Goal: Complete application form

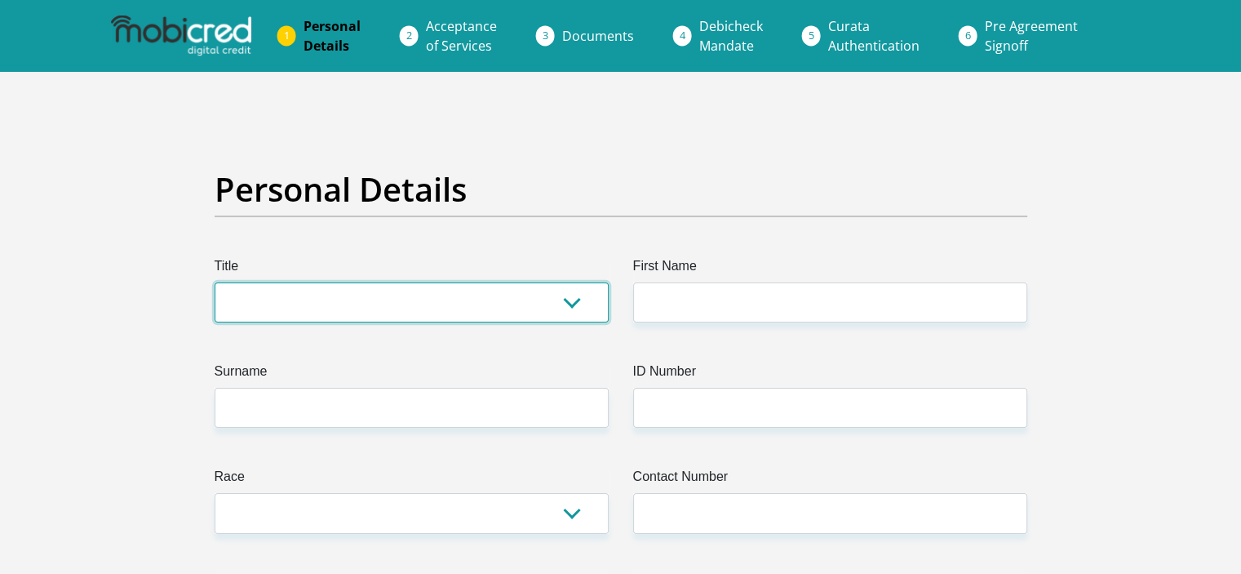
click at [322, 305] on select "Mr Ms Mrs Dr Other" at bounding box center [412, 302] width 394 height 40
select select "Mr"
click at [215, 282] on select "Mr Ms Mrs Dr Other" at bounding box center [412, 302] width 394 height 40
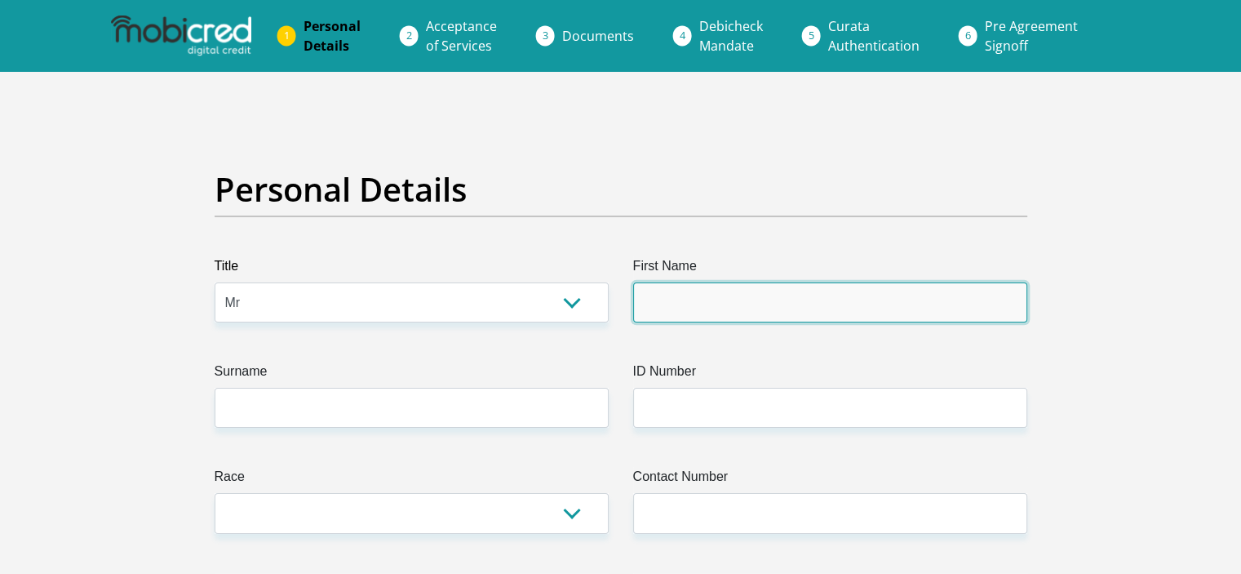
click at [706, 296] on input "First Name" at bounding box center [830, 302] width 394 height 40
type input "Pfarelo"
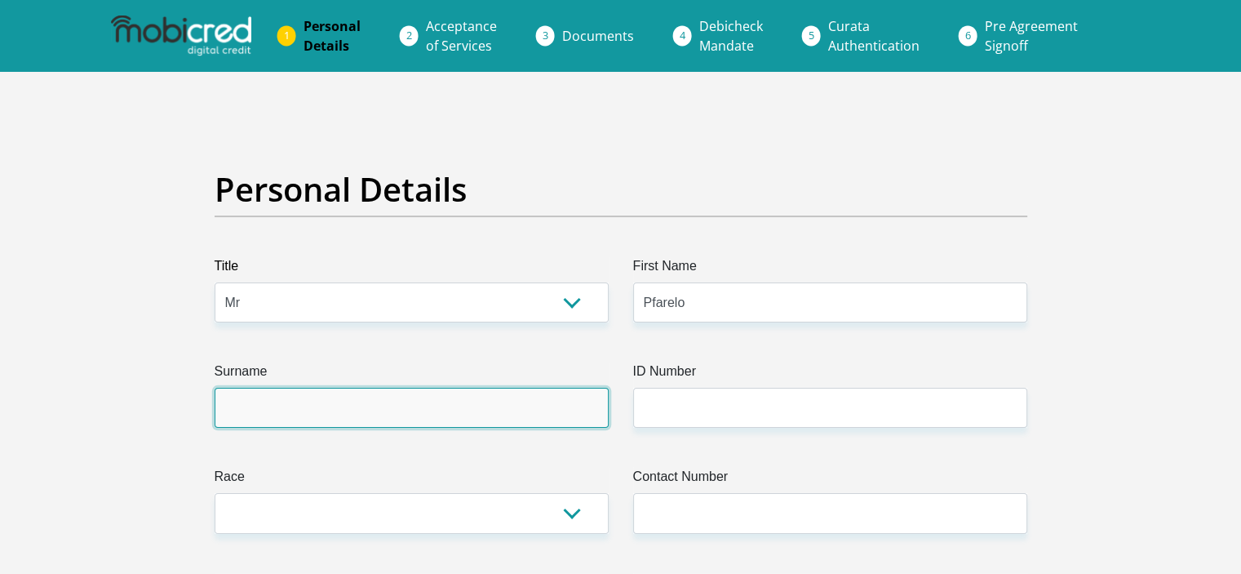
type input "Mulaudzi"
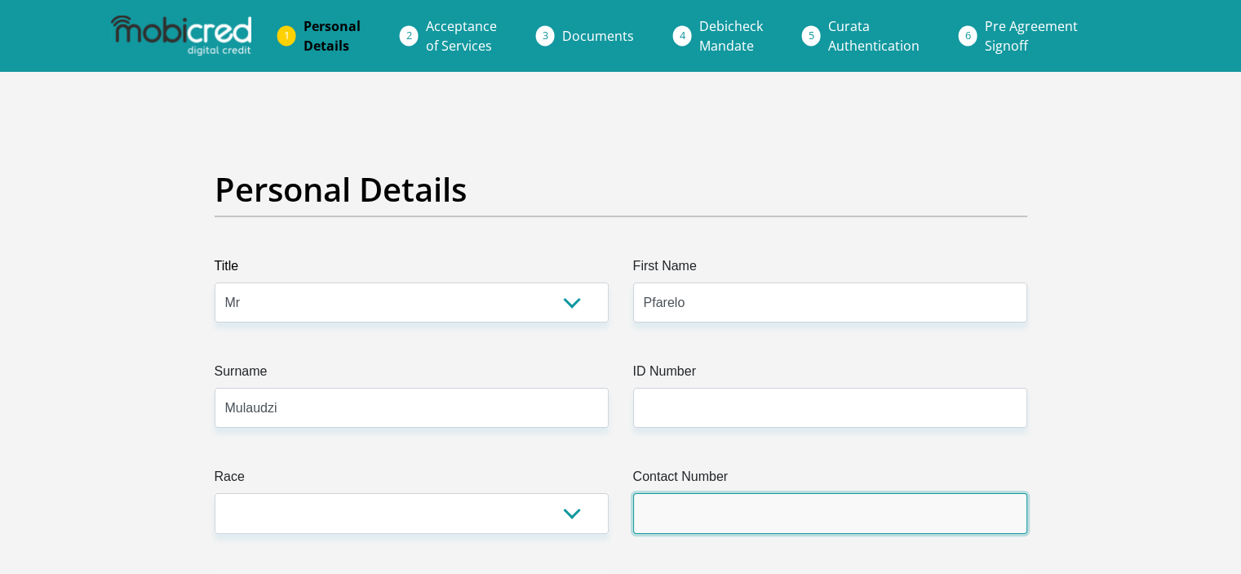
type input "0680899269"
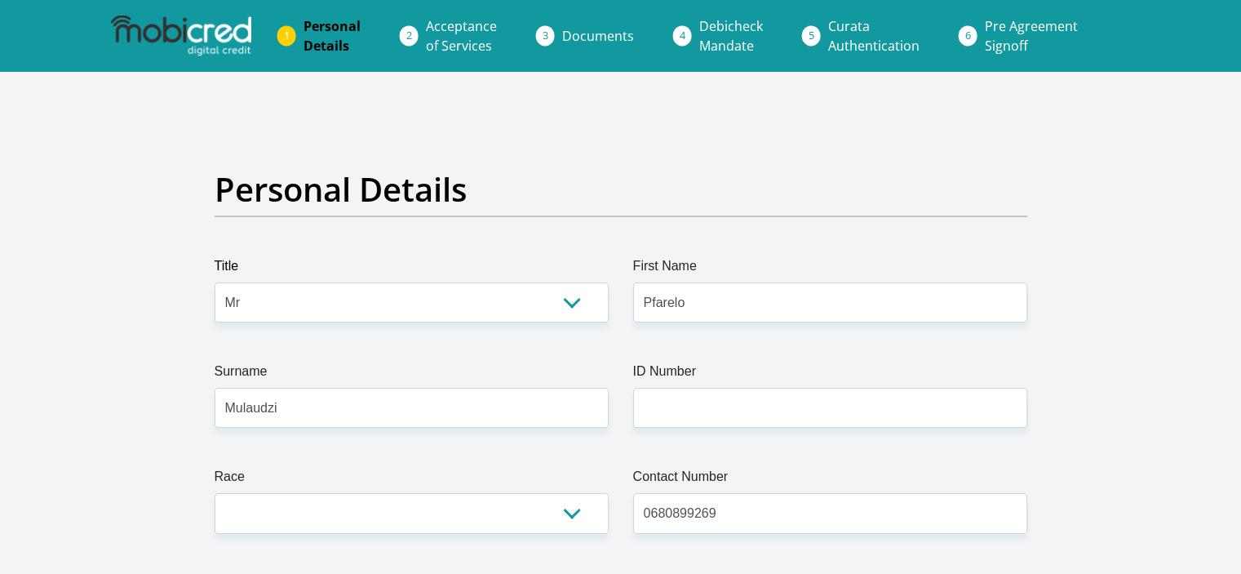
select select "ZAF"
type input "2 Persimmon"
type input "Parkrand"
type input "Boksburg packlands estate"
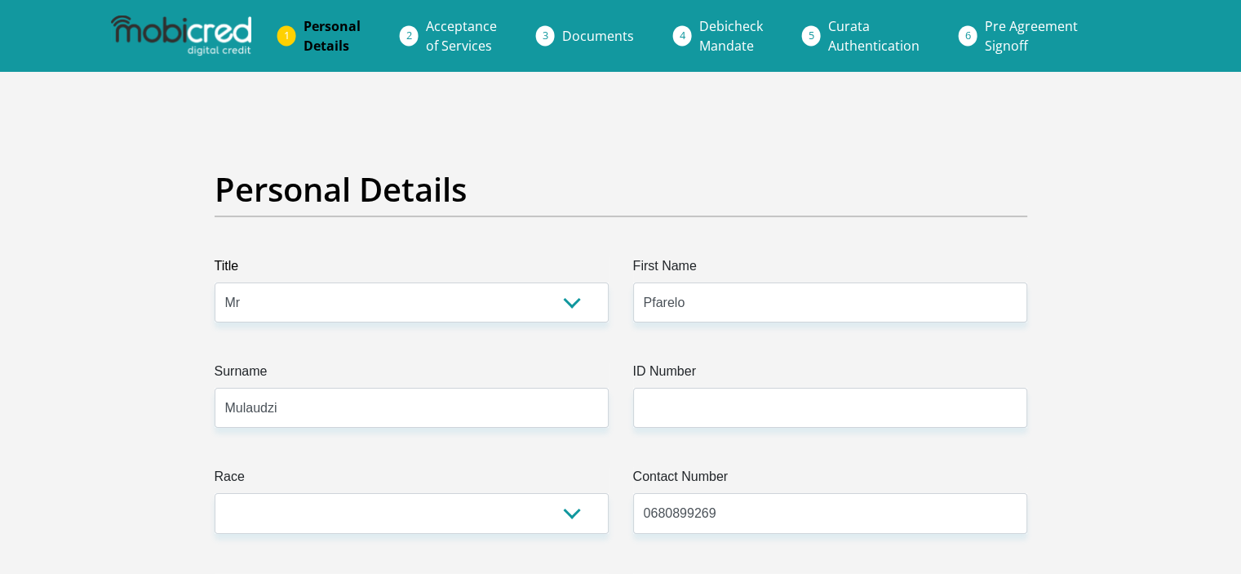
type input "Boksburg packlands estate"
type input "1459"
select select "Gauteng"
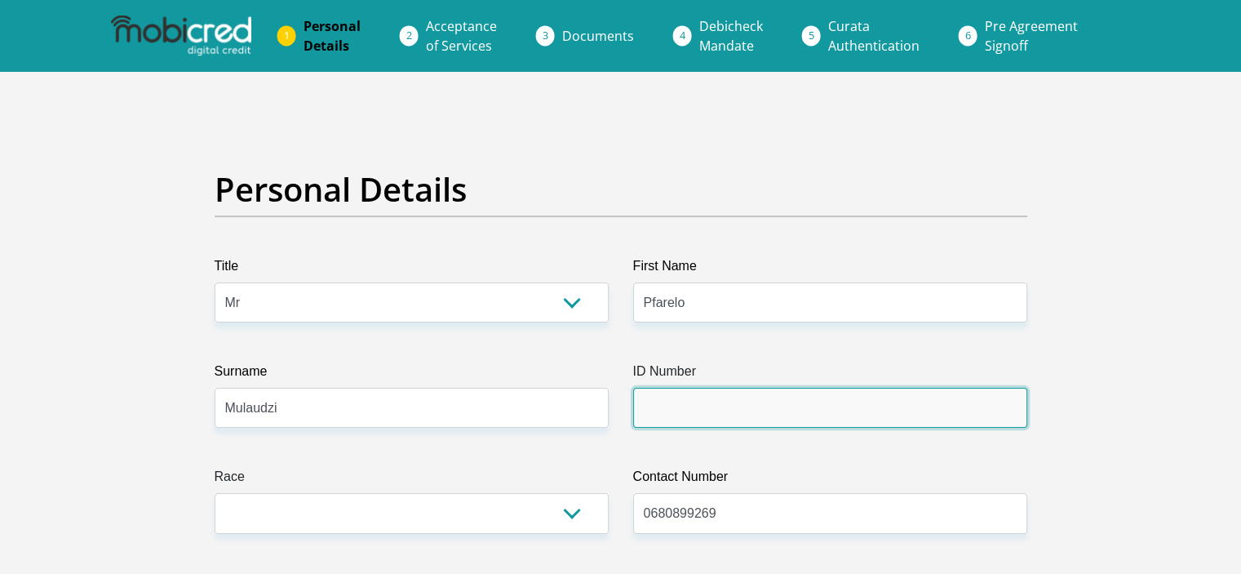
click at [689, 418] on input "ID Number" at bounding box center [830, 408] width 394 height 40
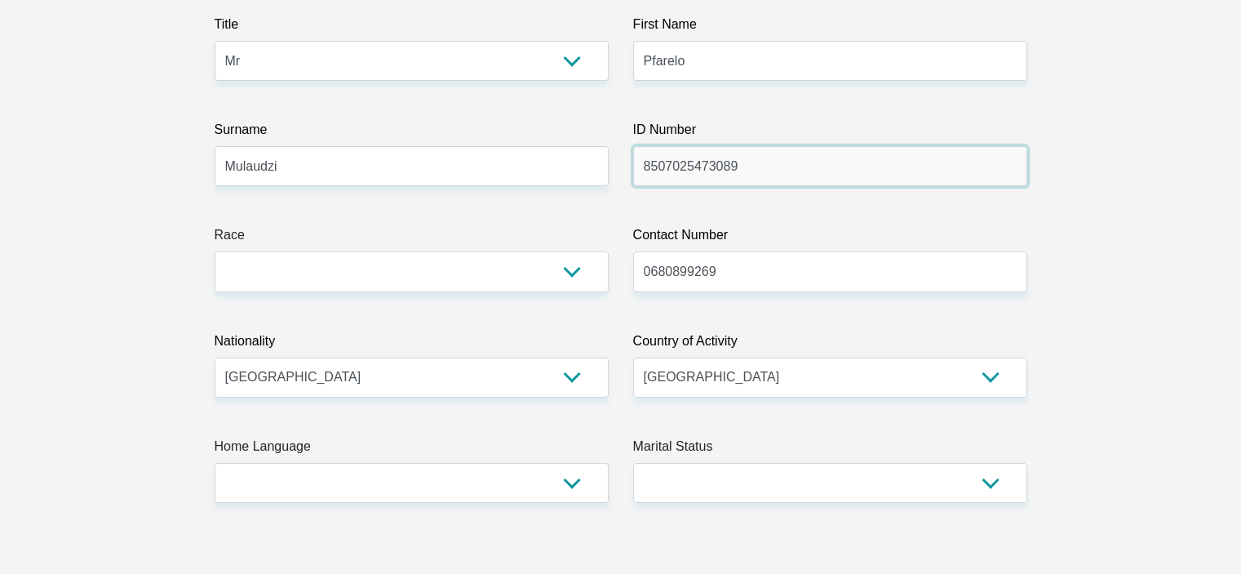
scroll to position [408, 0]
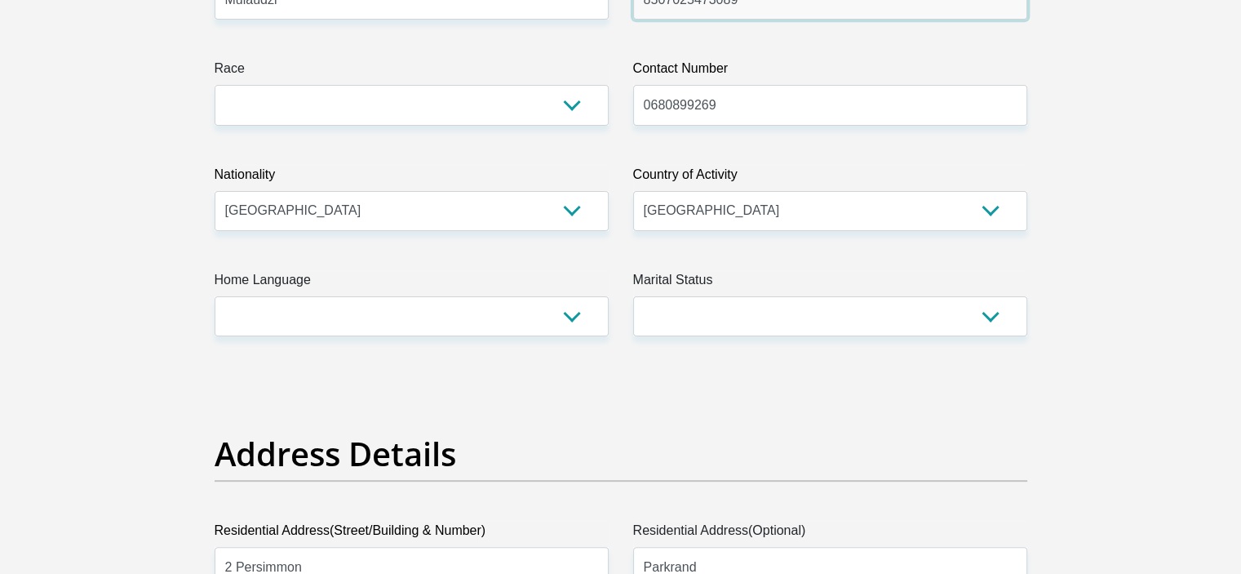
type input "8507025473089"
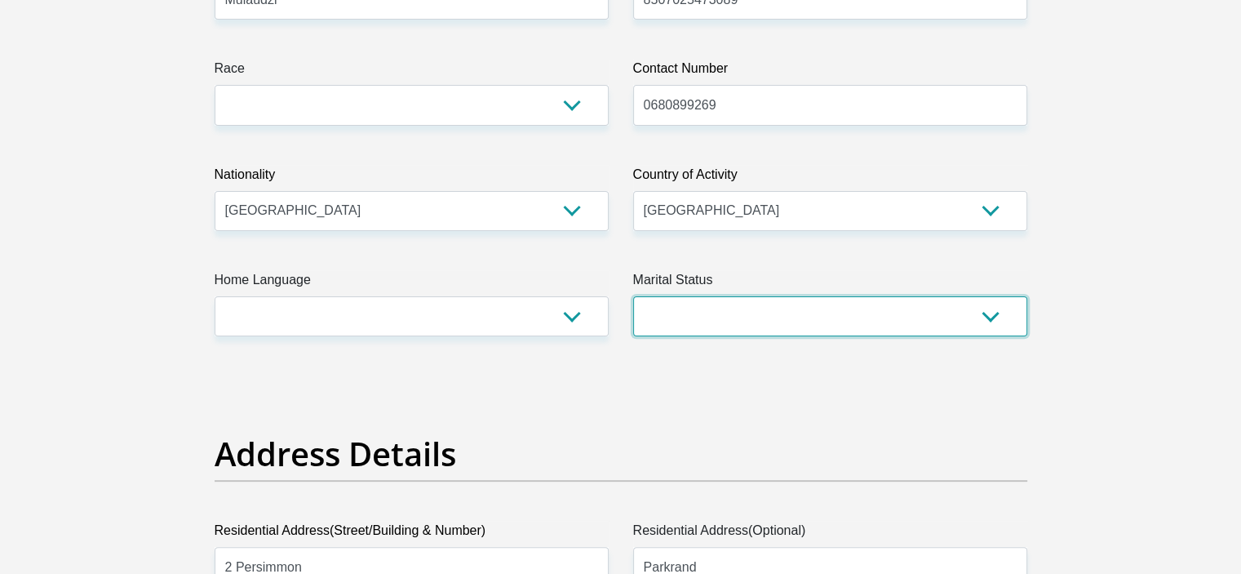
click at [705, 323] on select "Married ANC Single Divorced Widowed Married COP or Customary Law" at bounding box center [830, 316] width 394 height 40
select select "2"
click at [633, 296] on select "Married ANC Single Divorced Widowed Married COP or Customary Law" at bounding box center [830, 316] width 394 height 40
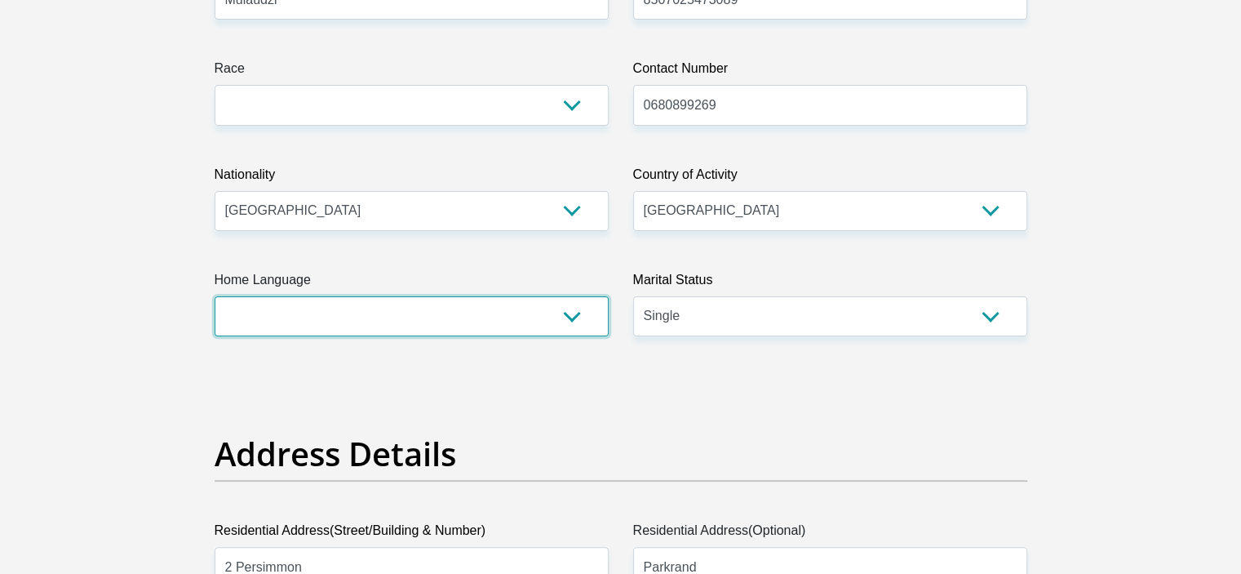
click at [545, 309] on select "Afrikaans English Sepedi South Ndebele Southern Sotho Swati Tsonga Tswana Venda…" at bounding box center [412, 316] width 394 height 40
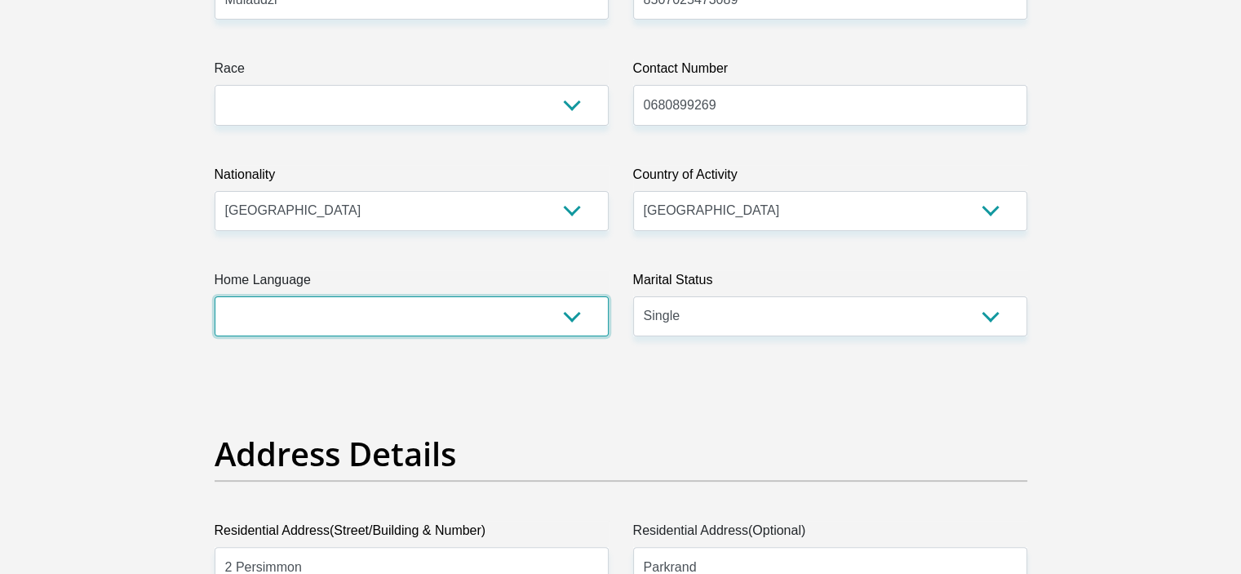
click at [299, 321] on select "Afrikaans English Sepedi South Ndebele Southern Sotho Swati Tsonga Tswana Venda…" at bounding box center [412, 316] width 394 height 40
select select "ven"
click at [215, 296] on select "Afrikaans English Sepedi South Ndebele Southern Sotho Swati Tsonga Tswana Venda…" at bounding box center [412, 316] width 394 height 40
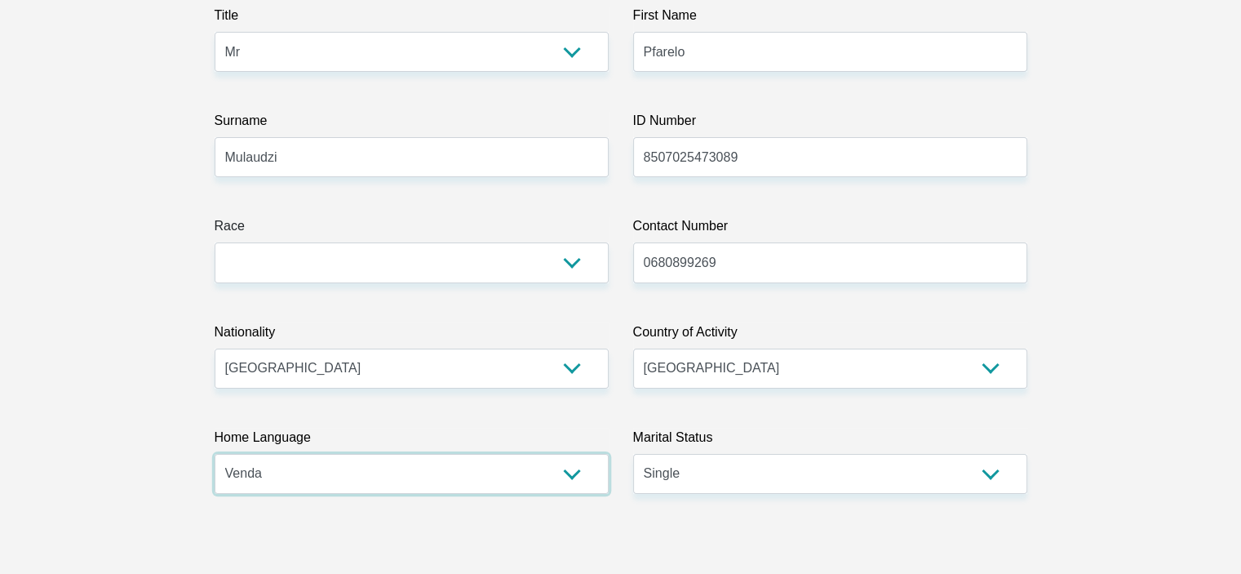
scroll to position [245, 0]
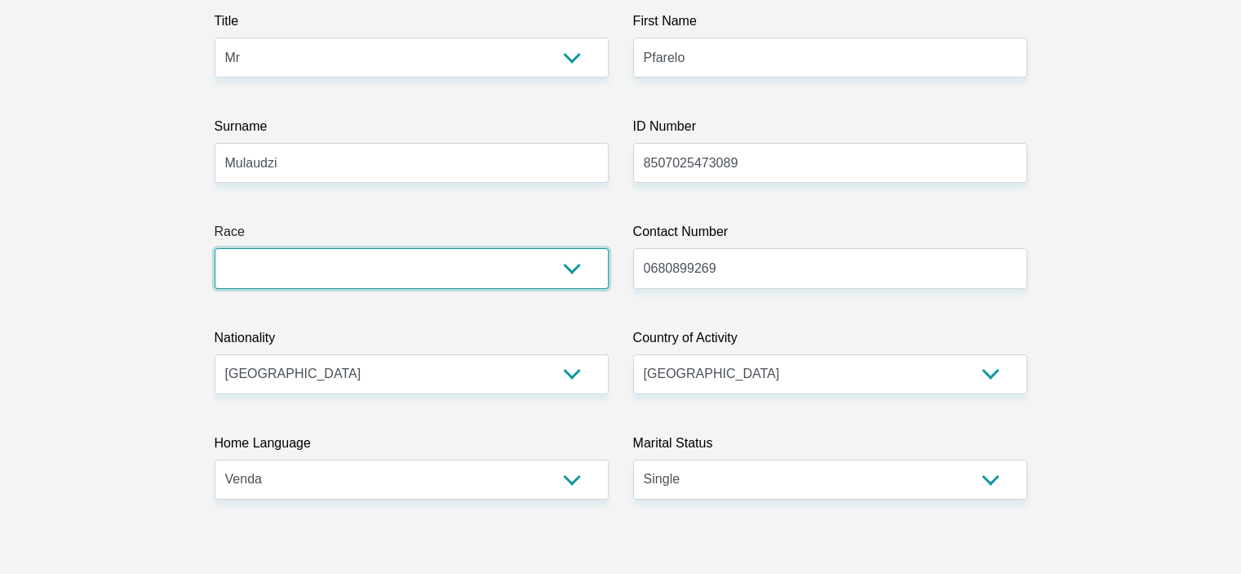
click at [410, 273] on select "Black Coloured Indian White Other" at bounding box center [412, 268] width 394 height 40
select select "1"
click at [215, 248] on select "Black Coloured Indian White Other" at bounding box center [412, 268] width 394 height 40
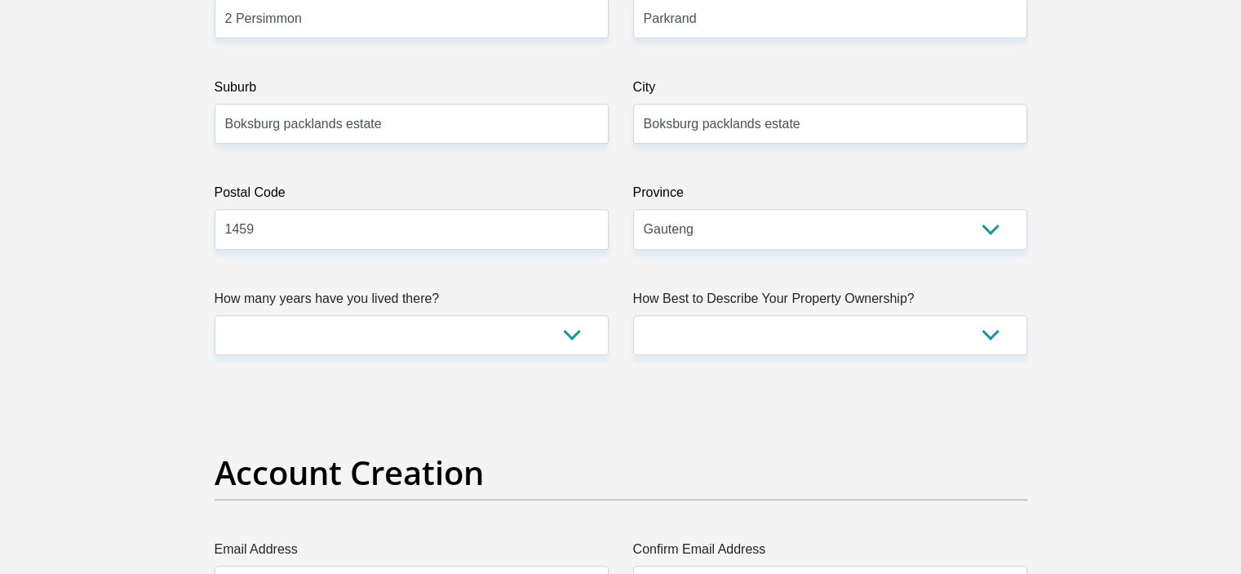
scroll to position [1061, 0]
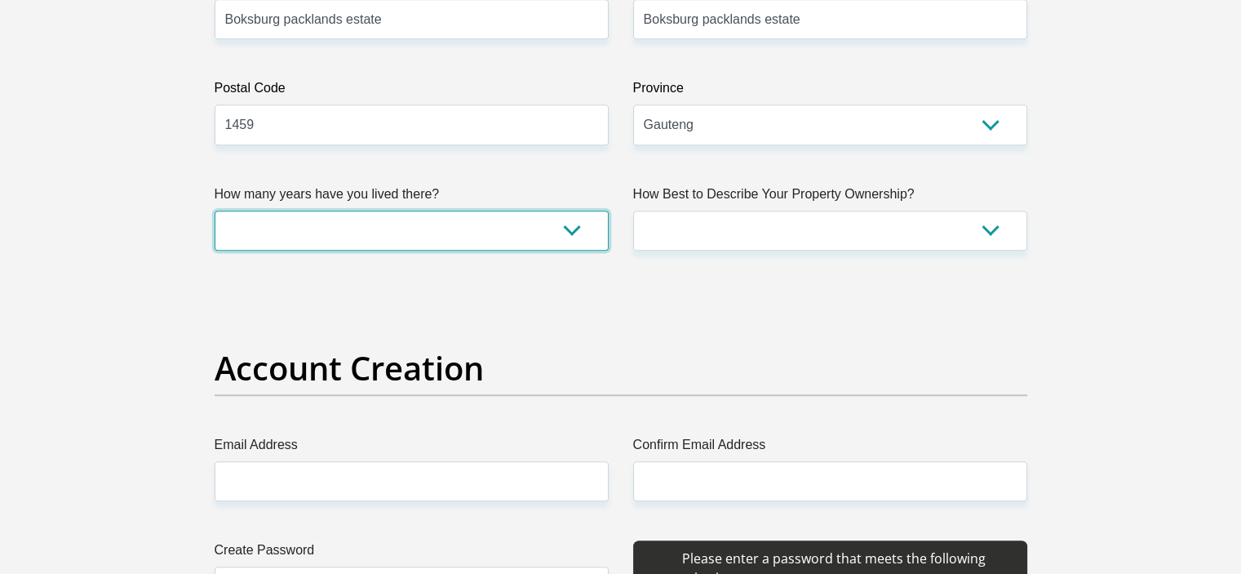
click at [352, 233] on select "less than 1 year 1-3 years 3-5 years 5+ years" at bounding box center [412, 231] width 394 height 40
select select "2"
click at [215, 211] on select "less than 1 year 1-3 years 3-5 years 5+ years" at bounding box center [412, 231] width 394 height 40
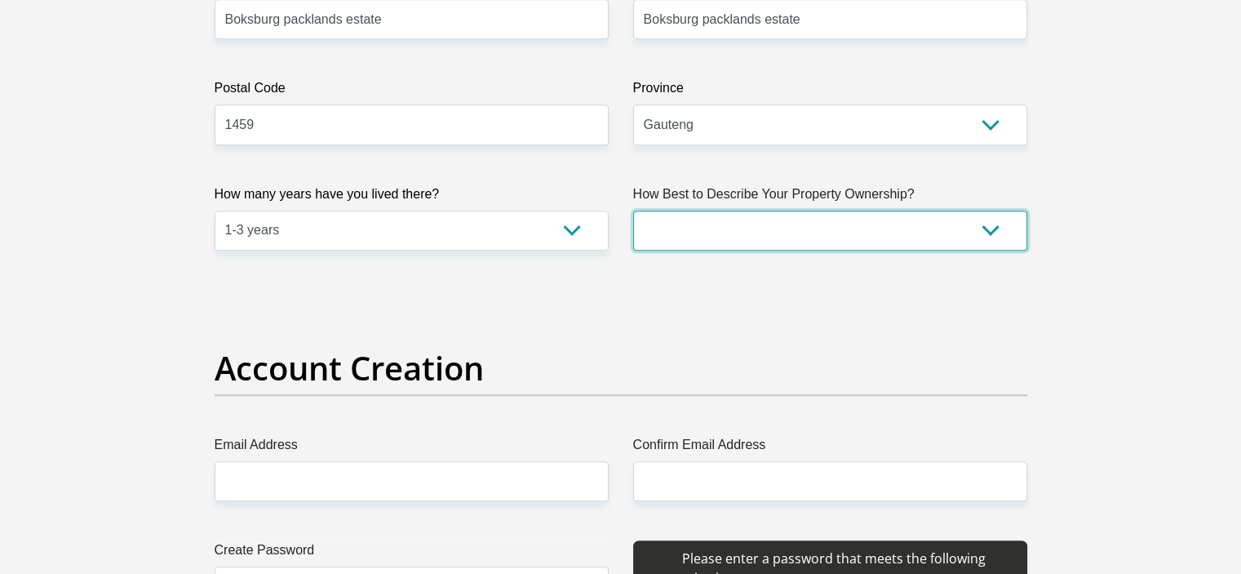
click at [810, 224] on select "Owned Rented Family Owned Company Dwelling" at bounding box center [830, 231] width 394 height 40
select select "Rented"
click at [633, 211] on select "Owned Rented Family Owned Company Dwelling" at bounding box center [830, 231] width 394 height 40
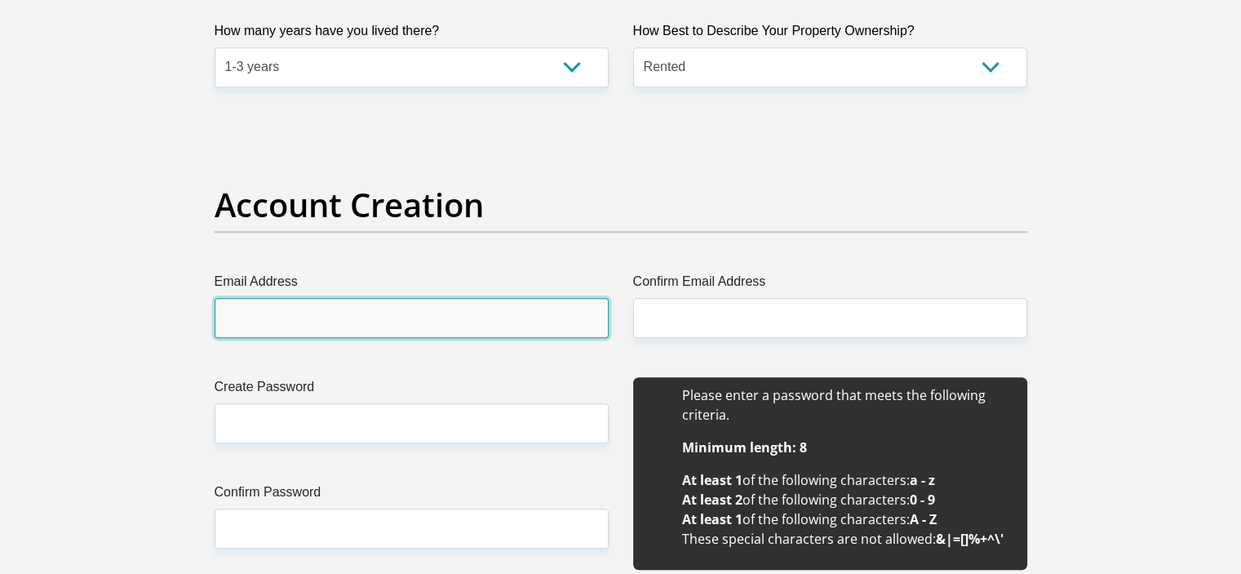
click at [357, 325] on input "Email Address" at bounding box center [412, 318] width 394 height 40
type input "pfrlmulaudzi@gmail.com"
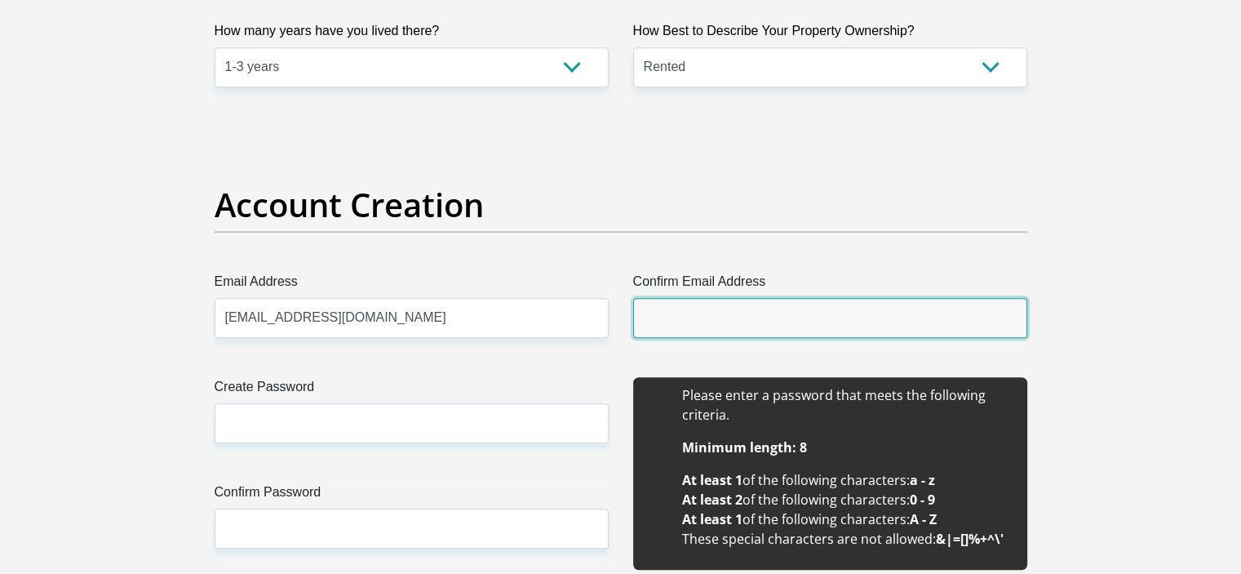
type input "pfrlmulaudzi@gmail.com"
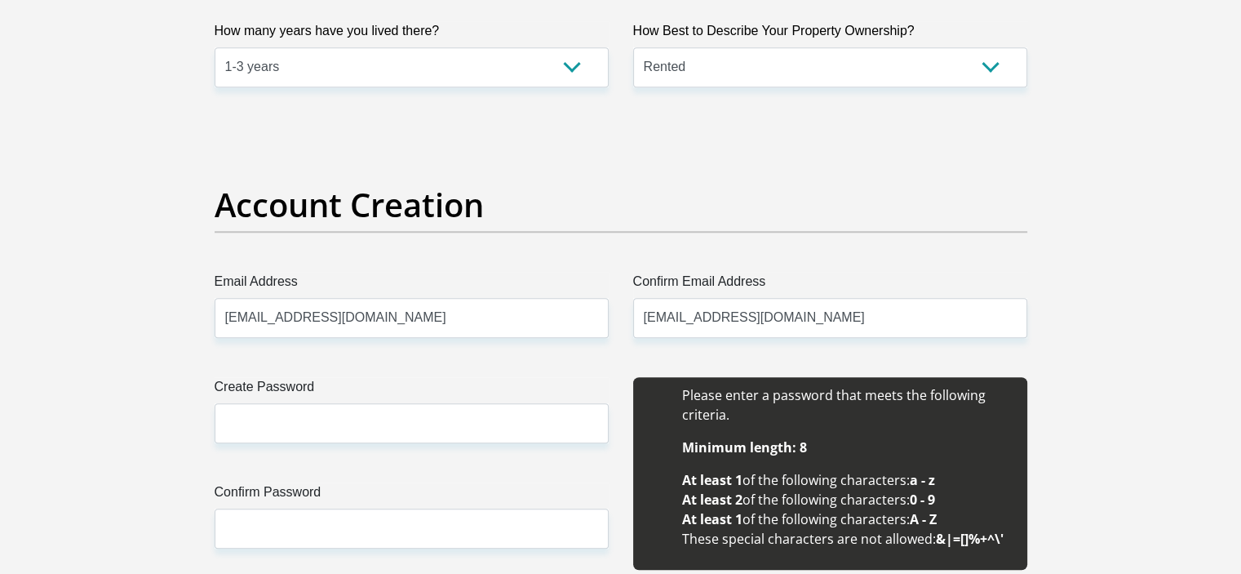
type input "Pfarelo"
type input "Mulaudzi"
type input "0680899269"
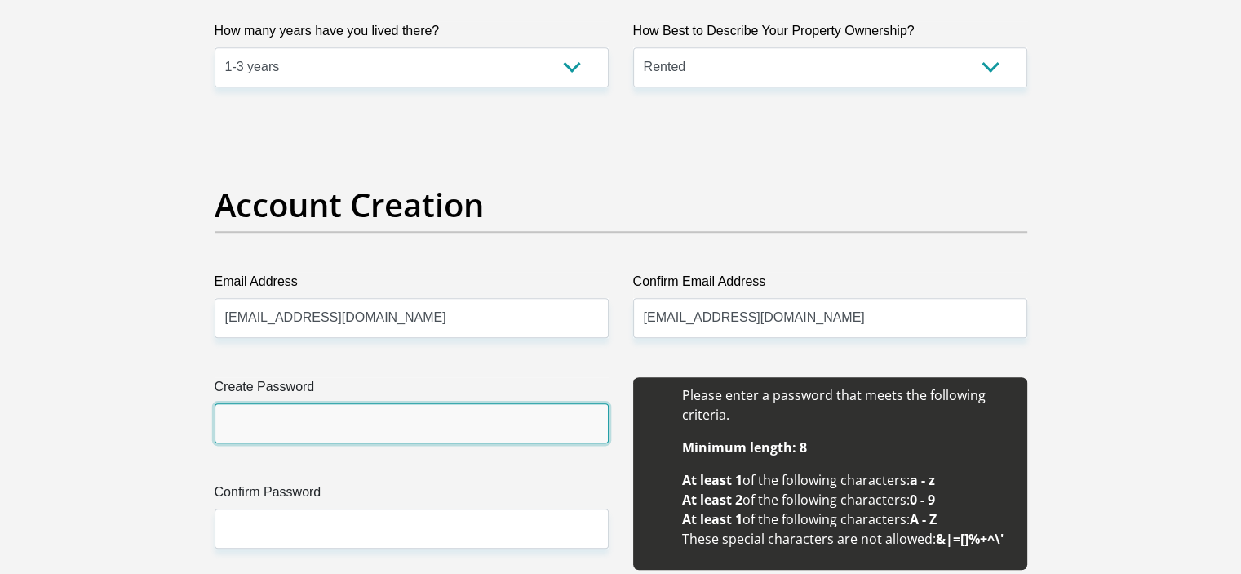
click at [359, 432] on input "Create Password" at bounding box center [412, 423] width 394 height 40
type input "Mukhuvho@85"
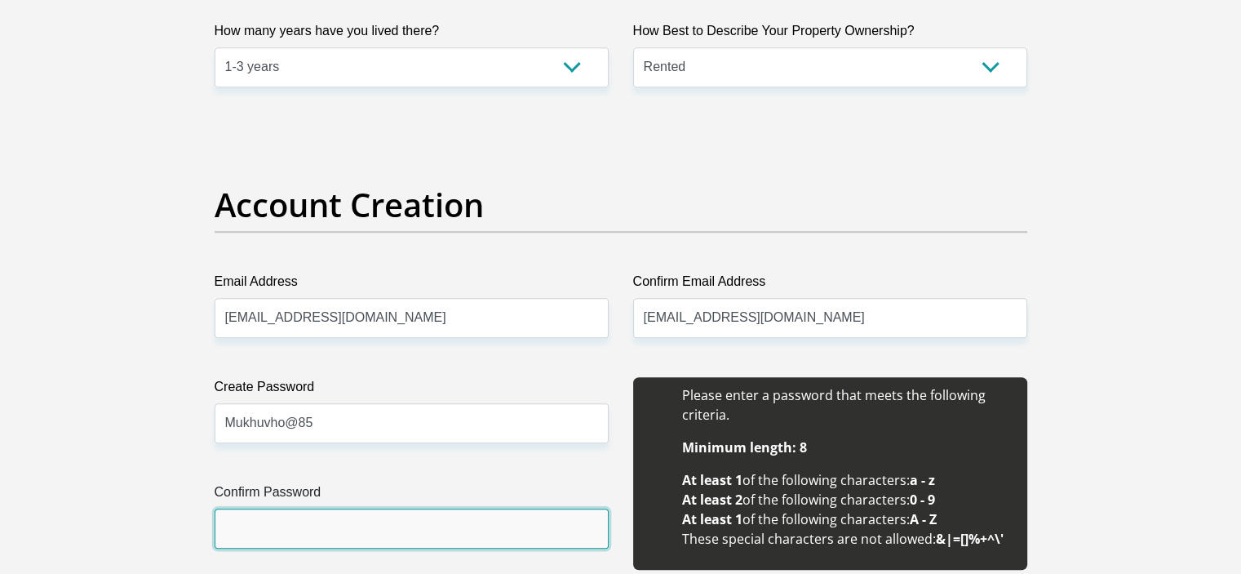
click at [372, 522] on input "Confirm Password" at bounding box center [412, 528] width 394 height 40
type input "Mukhuvho@85"
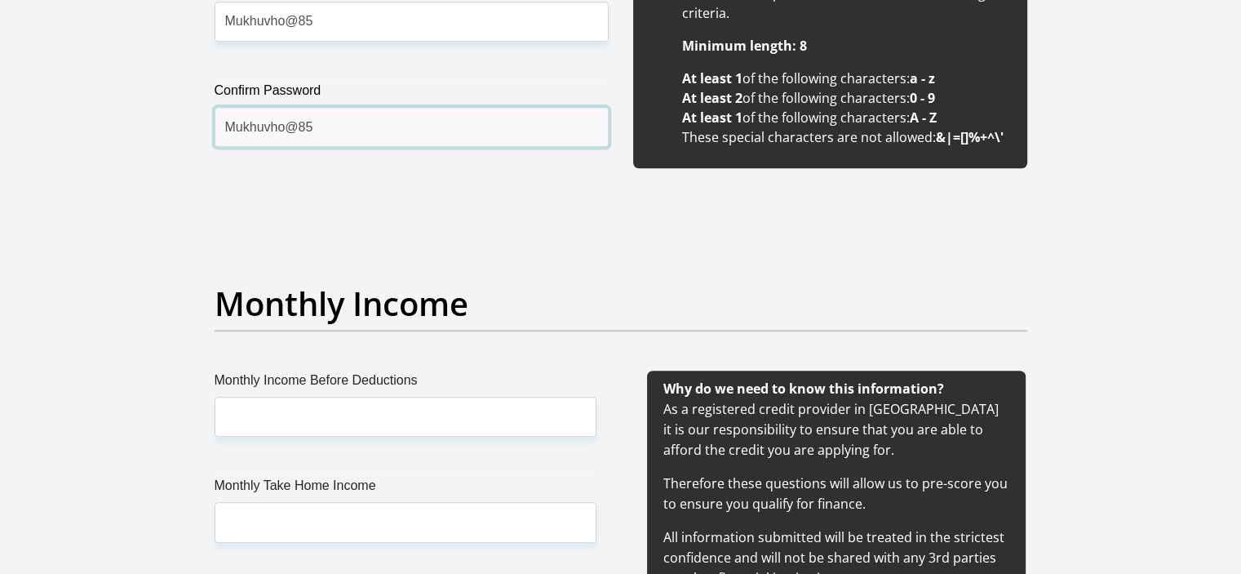
scroll to position [1795, 0]
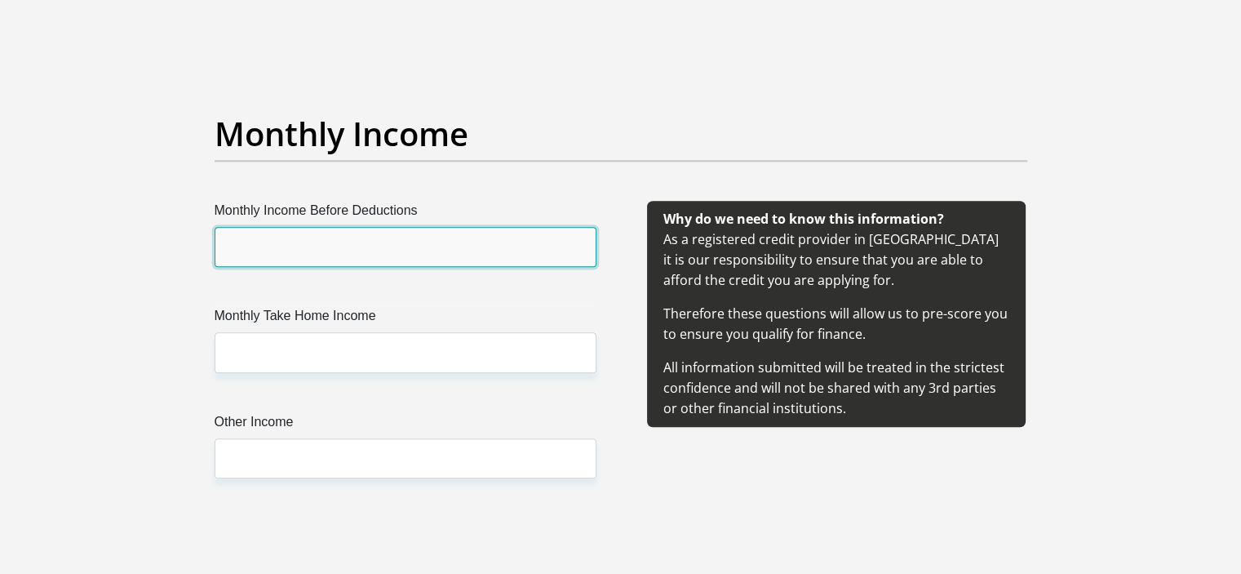
click at [277, 259] on input "Monthly Income Before Deductions" at bounding box center [406, 247] width 382 height 40
type input "50000"
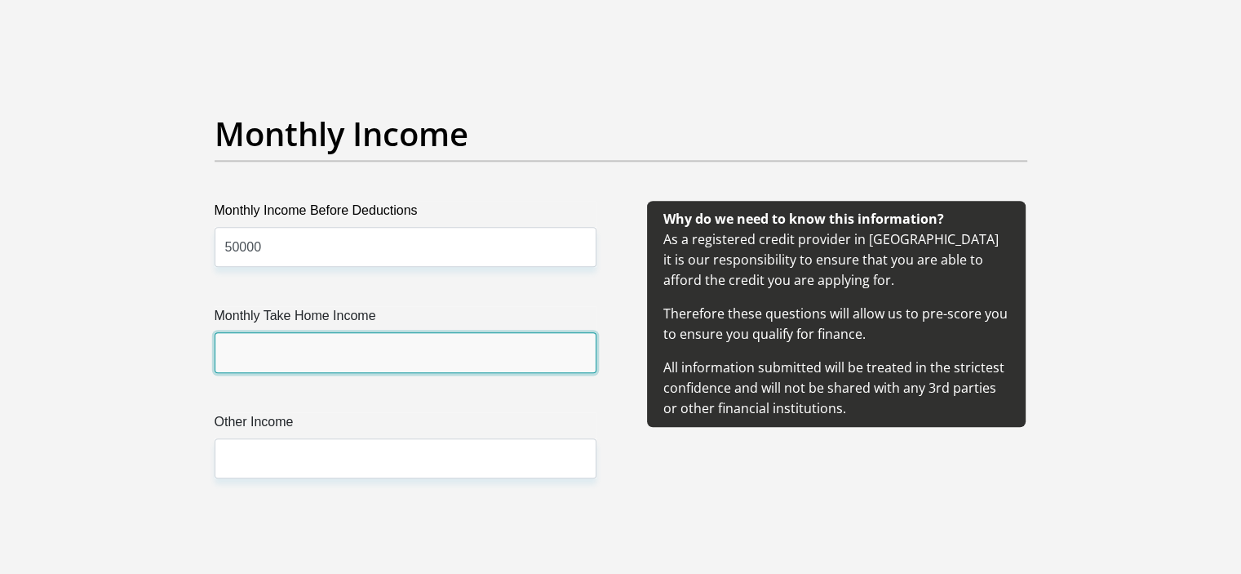
click at [356, 347] on input "Monthly Take Home Income" at bounding box center [406, 352] width 382 height 40
type input "39000"
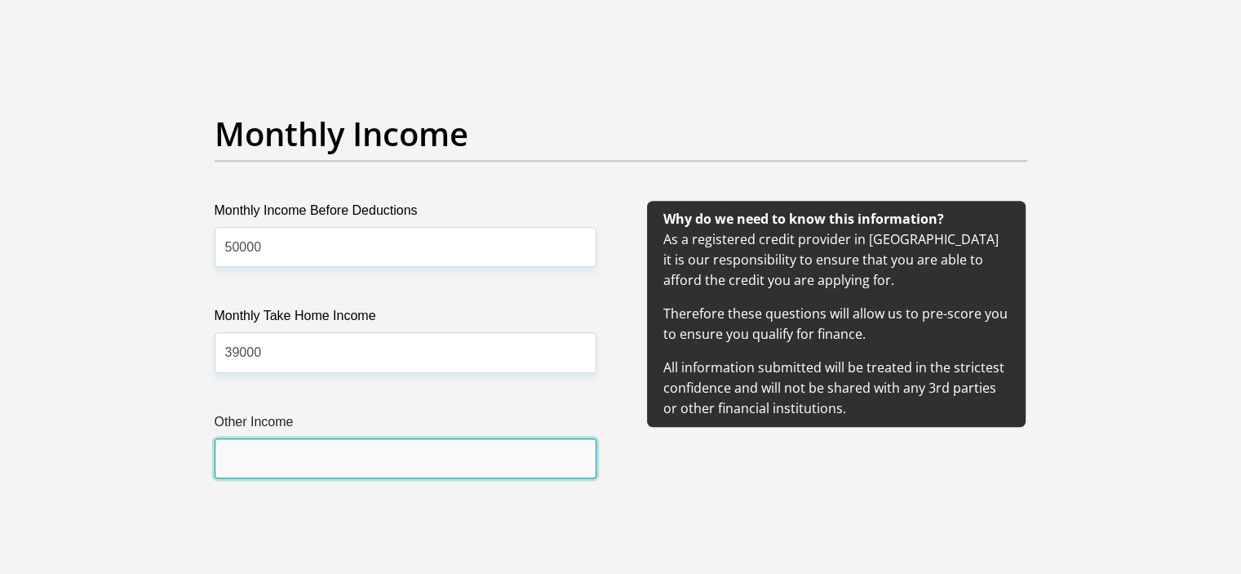
click at [366, 457] on input "Other Income" at bounding box center [406, 458] width 382 height 40
type input "3000"
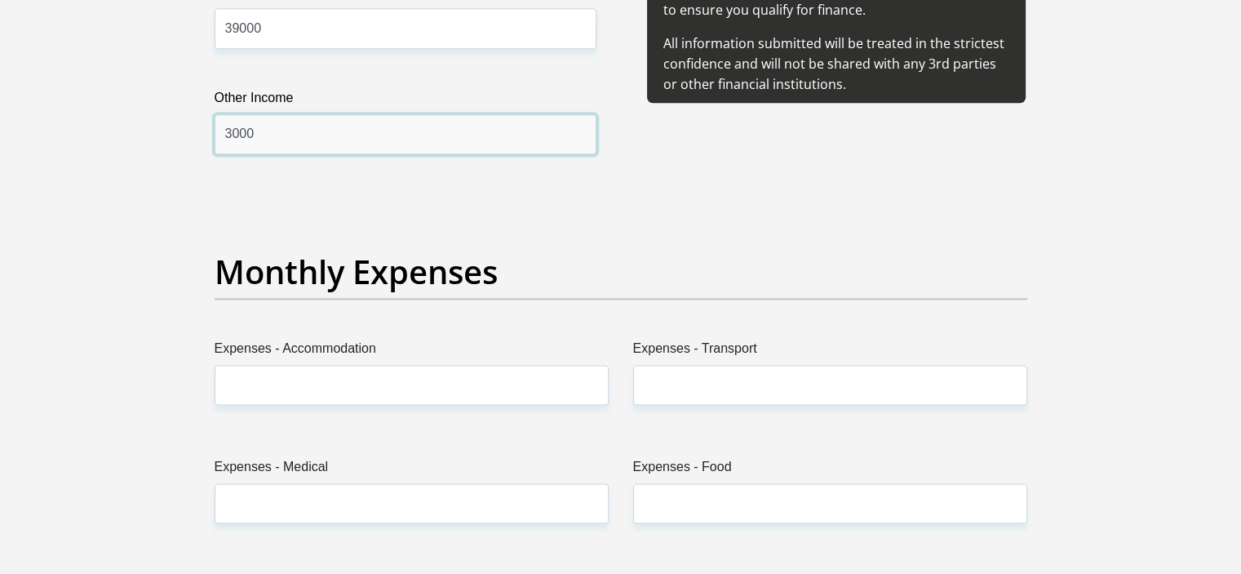
scroll to position [2122, 0]
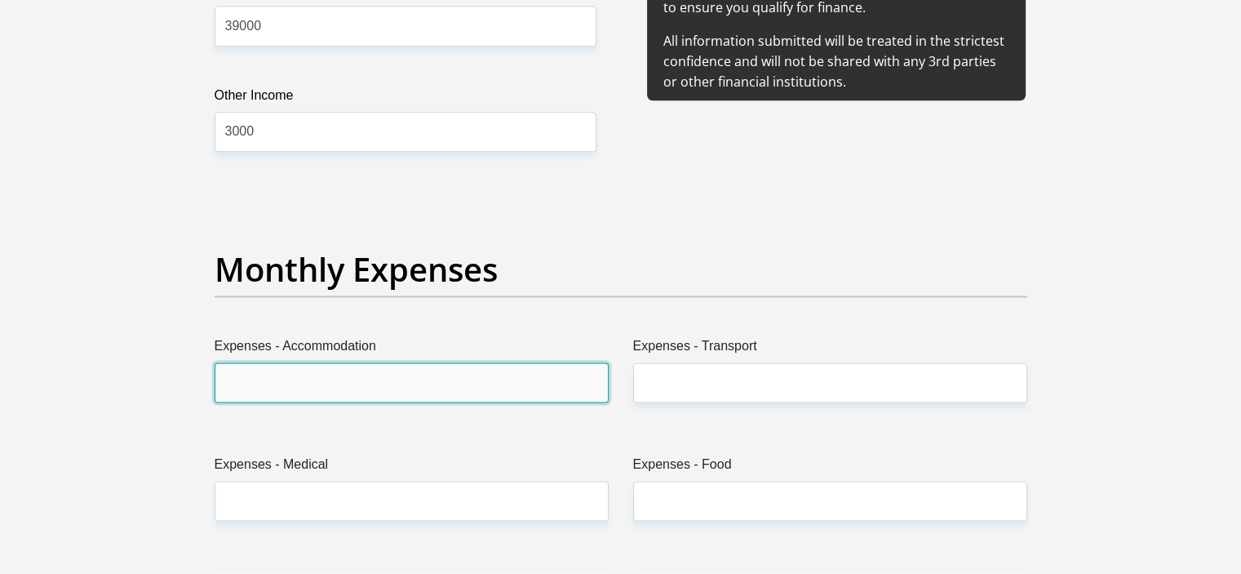
click at [350, 378] on input "Expenses - Accommodation" at bounding box center [412, 382] width 394 height 40
type input "4000"
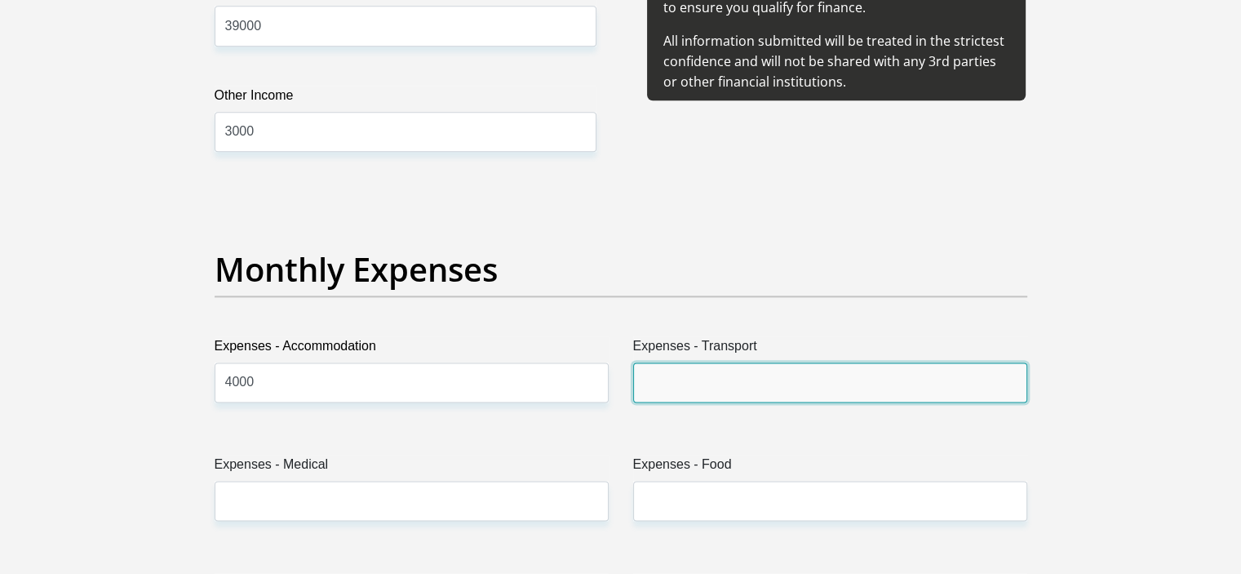
click at [697, 393] on input "Expenses - Transport" at bounding box center [830, 382] width 394 height 40
type input "2000"
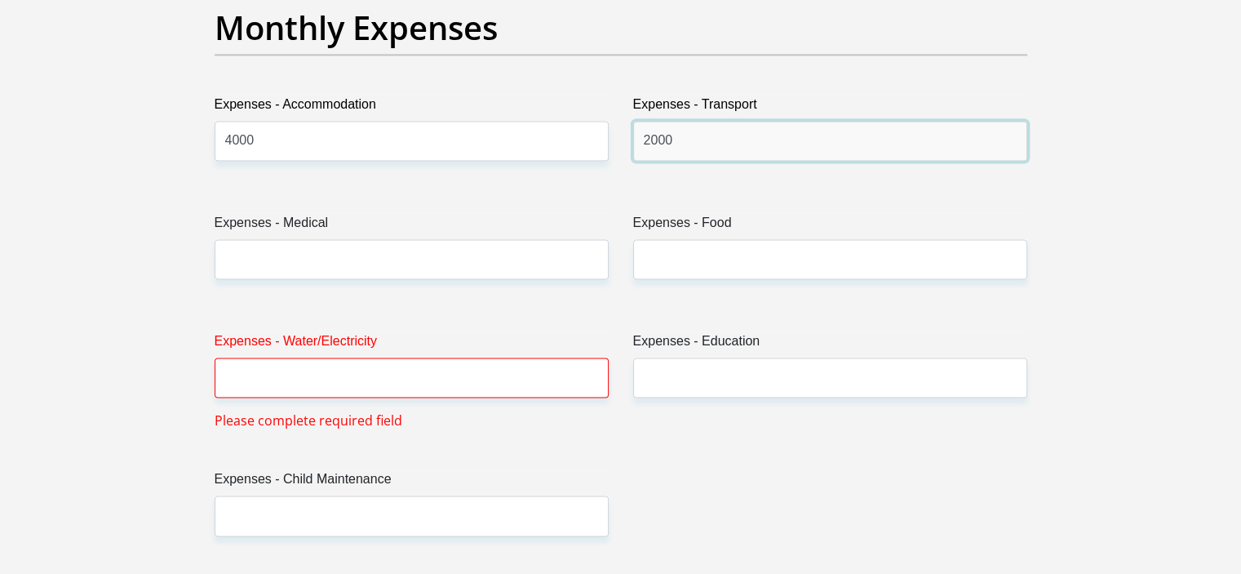
scroll to position [2366, 0]
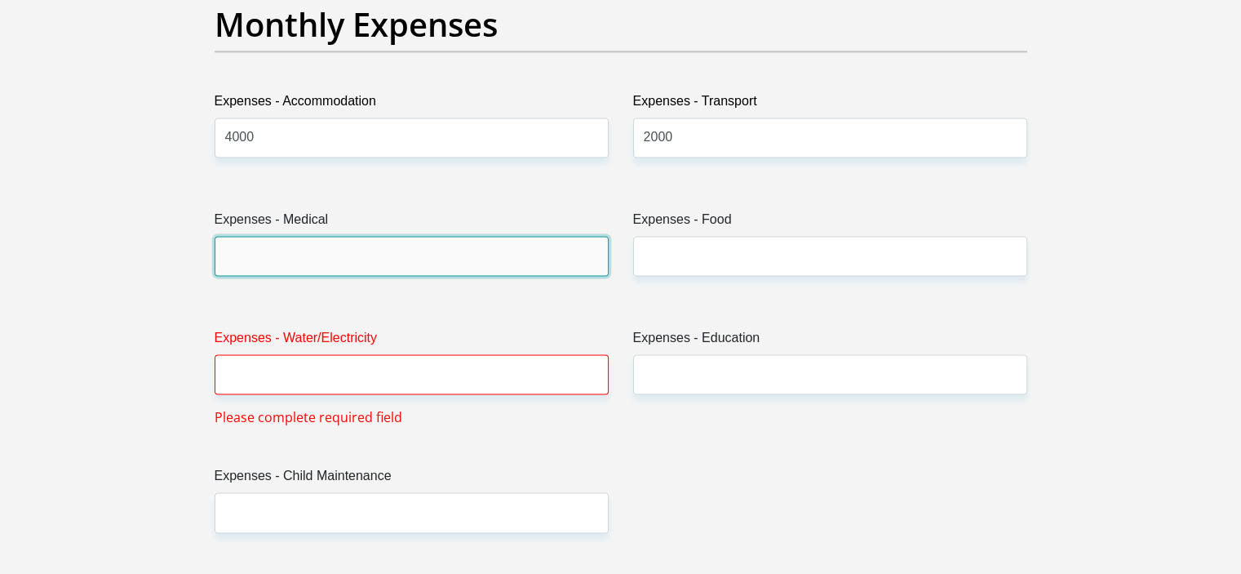
click at [437, 271] on input "Expenses - Medical" at bounding box center [412, 256] width 394 height 40
type input "0"
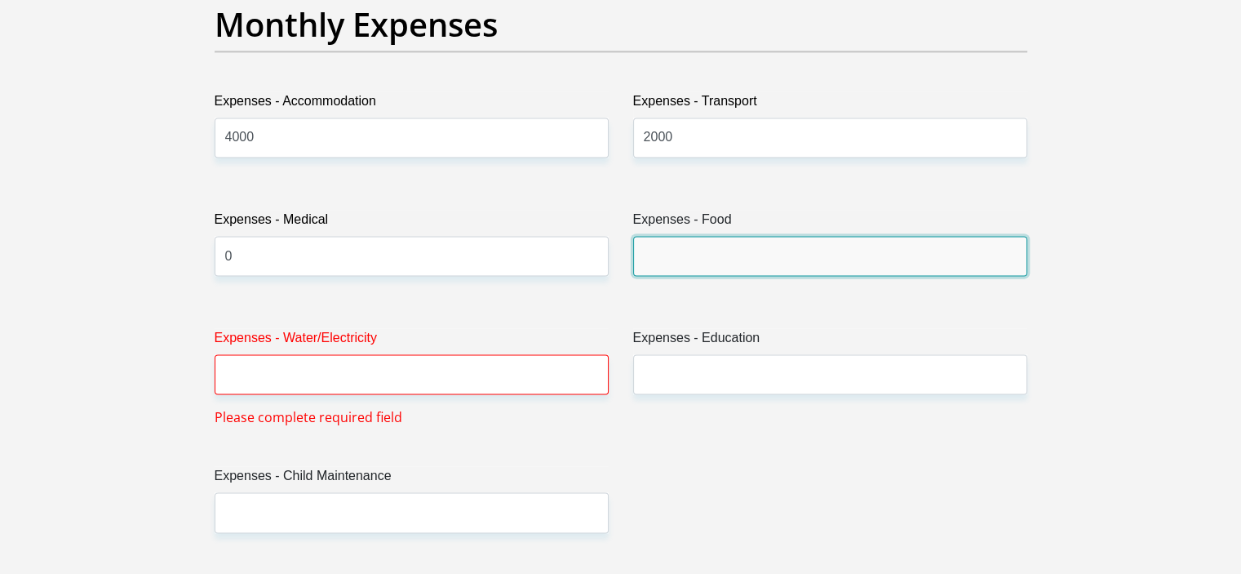
click at [721, 257] on input "Expenses - Food" at bounding box center [830, 256] width 394 height 40
type input "3000"
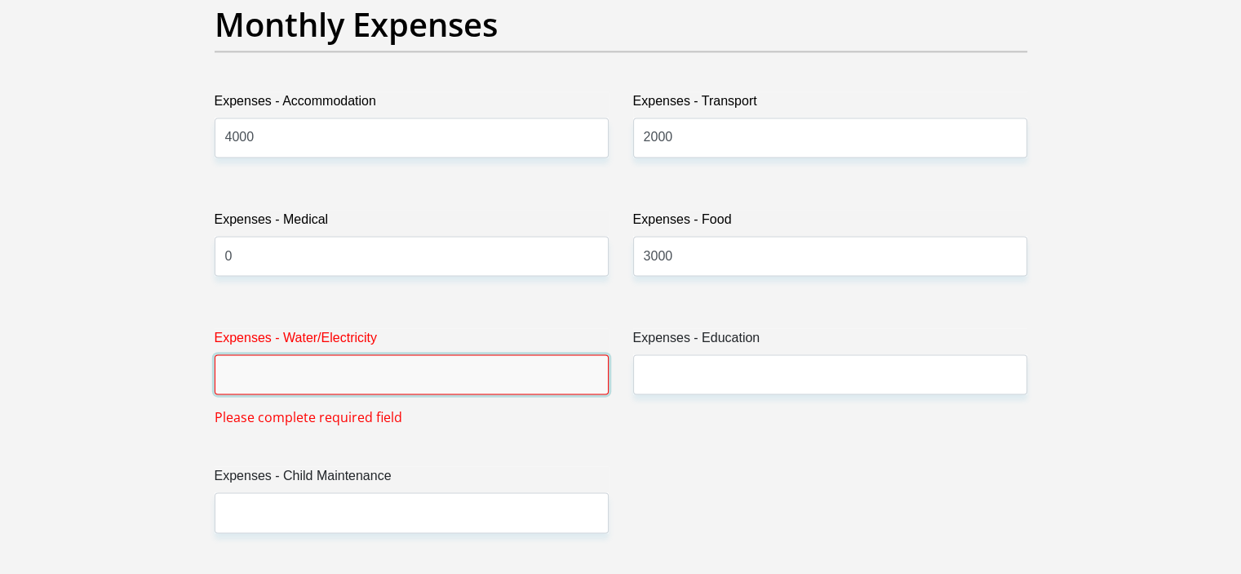
click at [463, 376] on input "Expenses - Water/Electricity" at bounding box center [412, 374] width 394 height 40
click at [56, 297] on section "Personal Details Title Mr Ms Mrs Dr Other First Name Pfarelo Surname Mulaudzi I…" at bounding box center [620, 559] width 1241 height 5708
click at [293, 383] on input "Expenses - Water/Electricity" at bounding box center [412, 374] width 394 height 40
click at [95, 339] on section "Personal Details Title Mr Ms Mrs Dr Other First Name Pfarelo Surname Mulaudzi I…" at bounding box center [620, 559] width 1241 height 5708
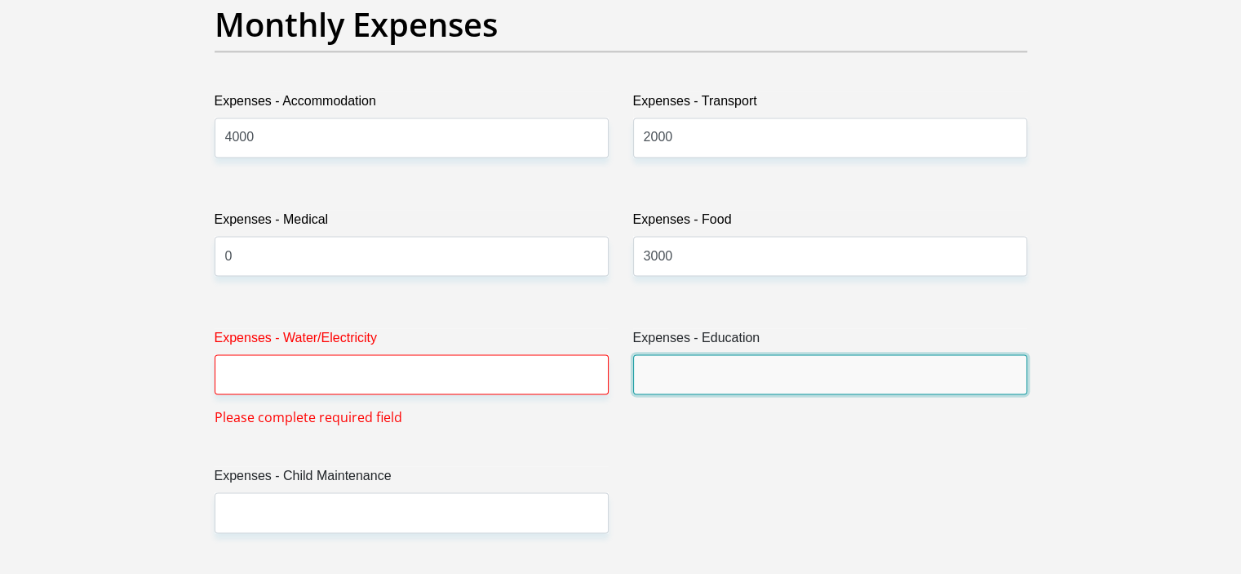
click at [770, 372] on input "Expenses - Education" at bounding box center [830, 374] width 394 height 40
type input "2000"
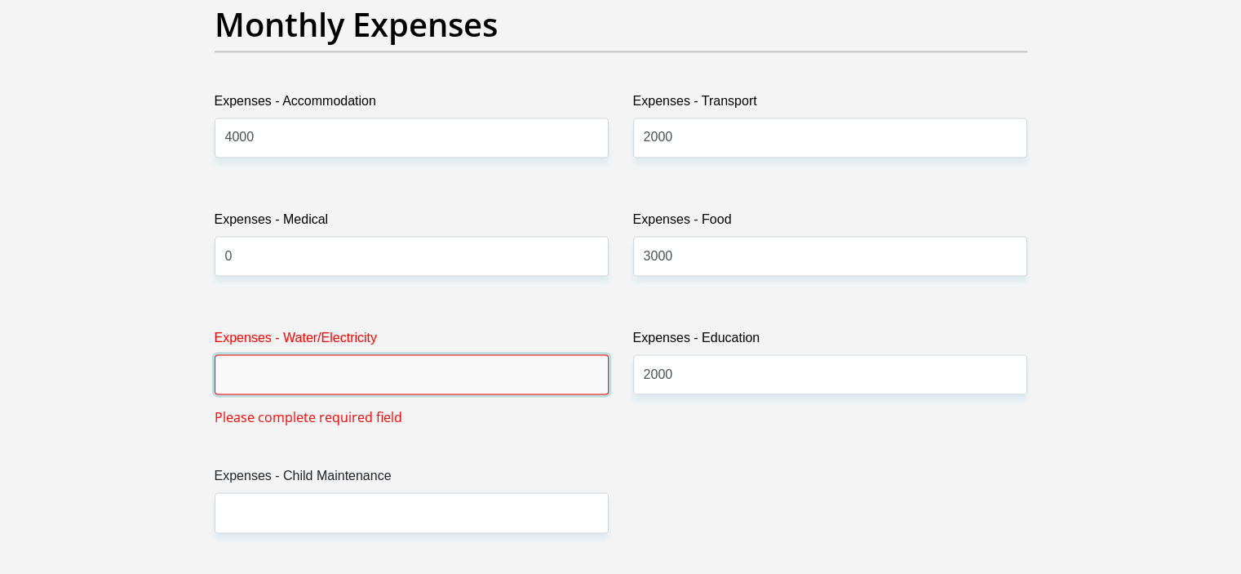
click at [509, 374] on input "Expenses - Water/Electricity" at bounding box center [412, 374] width 394 height 40
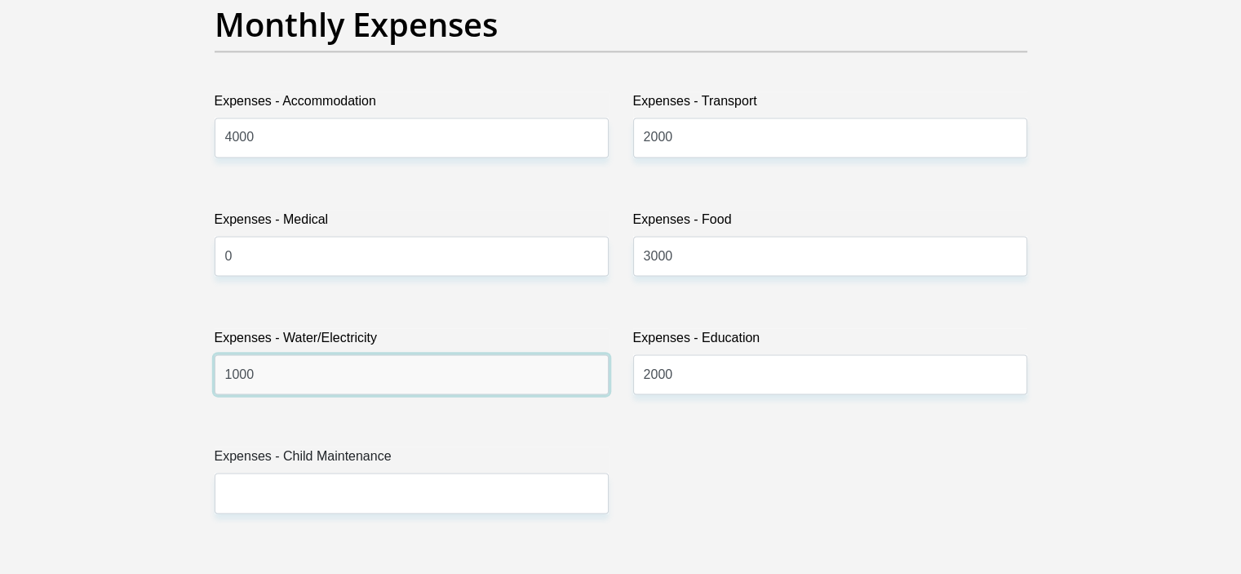
type input "1000"
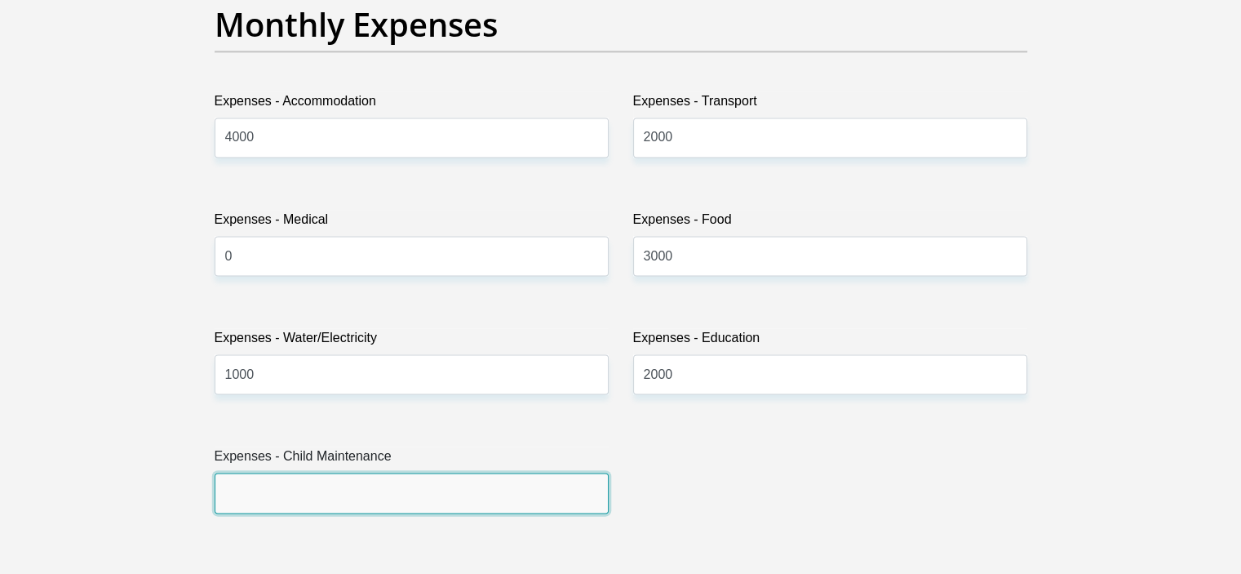
click at [479, 495] on input "Expenses - Child Maintenance" at bounding box center [412, 492] width 394 height 40
type input "1000"
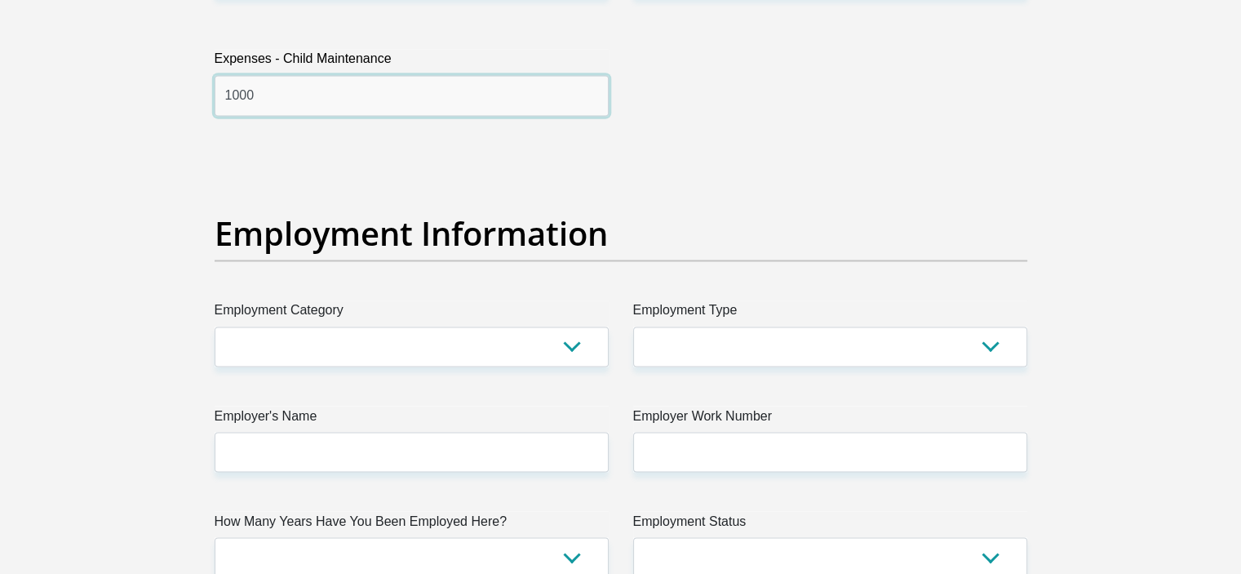
scroll to position [2774, 0]
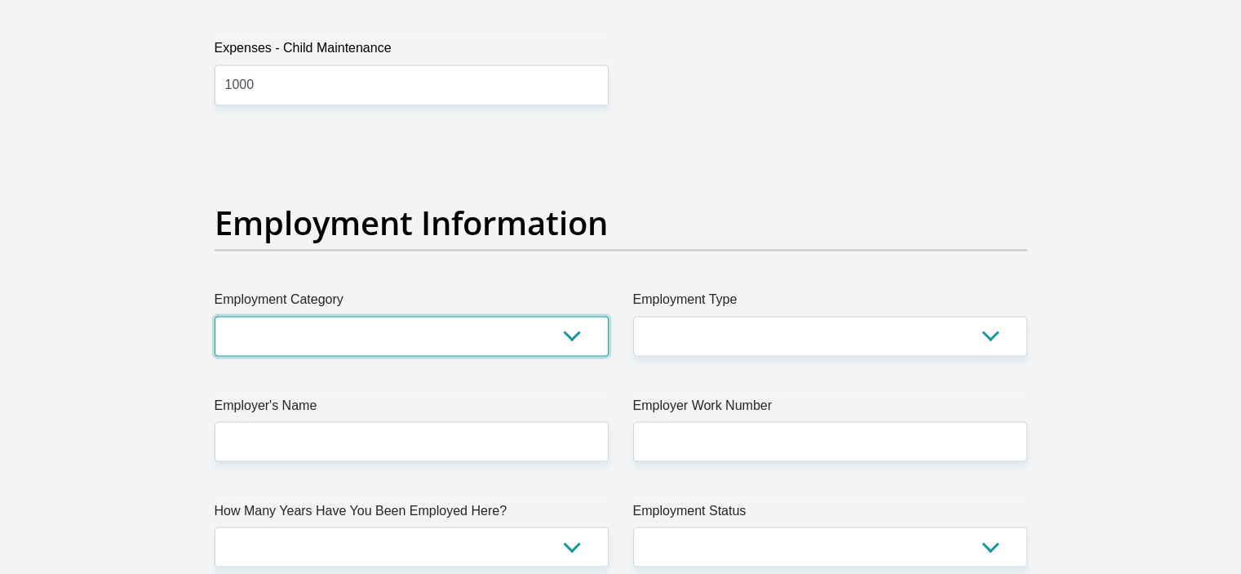
click at [424, 330] on select "AGRICULTURE ALCOHOL & TOBACCO CONSTRUCTION MATERIALS METALLURGY EQUIPMENT FOR R…" at bounding box center [412, 336] width 394 height 40
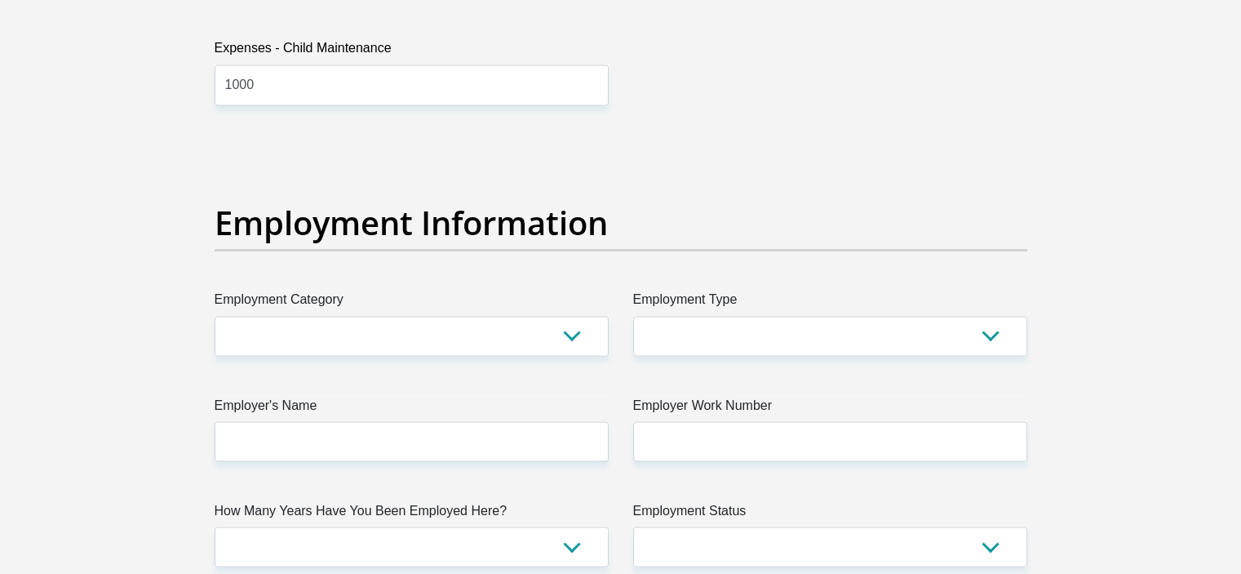
click at [63, 275] on section "Personal Details Title Mr Ms Mrs Dr Other First Name Pfarelo Surname Mulaudzi I…" at bounding box center [620, 141] width 1241 height 5688
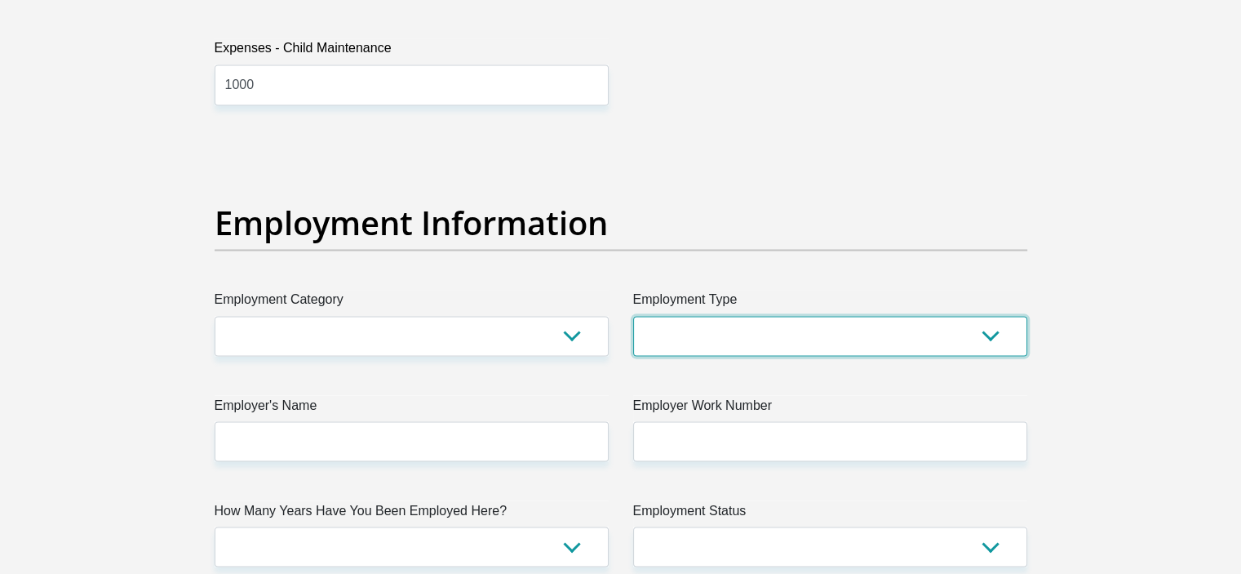
click at [750, 345] on select "College/Lecturer Craft Seller Creative Driver Executive Farmer Forces - Non Com…" at bounding box center [830, 336] width 394 height 40
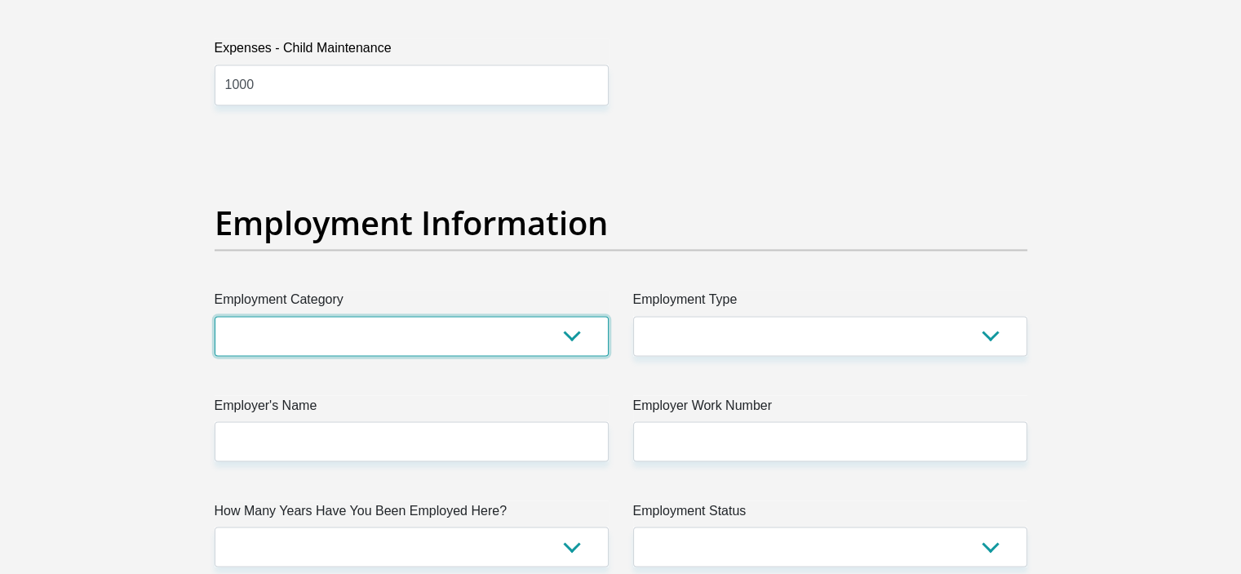
click at [371, 335] on select "AGRICULTURE ALCOHOL & TOBACCO CONSTRUCTION MATERIALS METALLURGY EQUIPMENT FOR R…" at bounding box center [412, 336] width 394 height 40
select select "75"
click at [215, 316] on select "AGRICULTURE ALCOHOL & TOBACCO CONSTRUCTION MATERIALS METALLURGY EQUIPMENT FOR R…" at bounding box center [412, 336] width 394 height 40
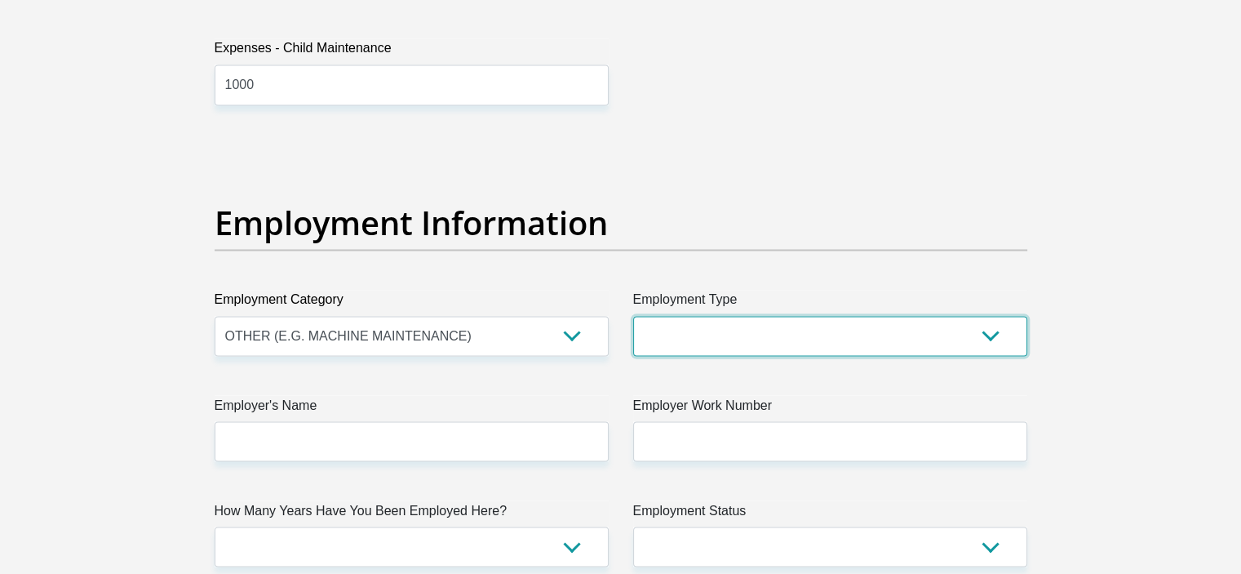
click at [718, 325] on select "College/Lecturer Craft Seller Creative Driver Executive Farmer Forces - Non Com…" at bounding box center [830, 336] width 394 height 40
select select "Tradesman/Artisan"
click at [633, 316] on select "College/Lecturer Craft Seller Creative Driver Executive Farmer Forces - Non Com…" at bounding box center [830, 336] width 394 height 40
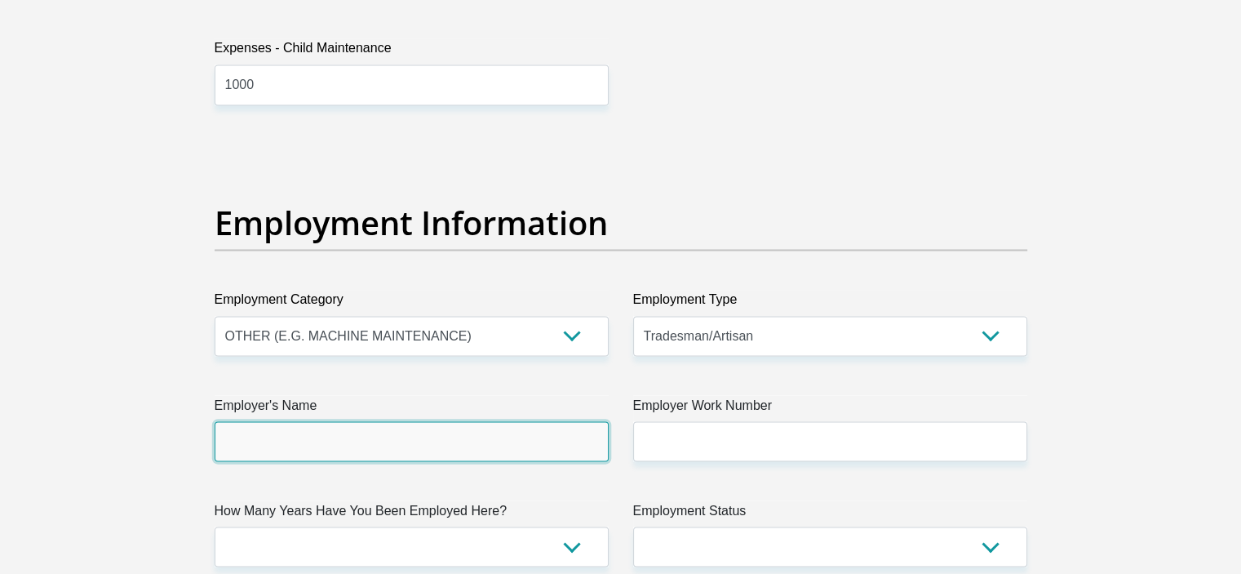
click at [448, 450] on input "Employer's Name" at bounding box center [412, 441] width 394 height 40
type input "unilever"
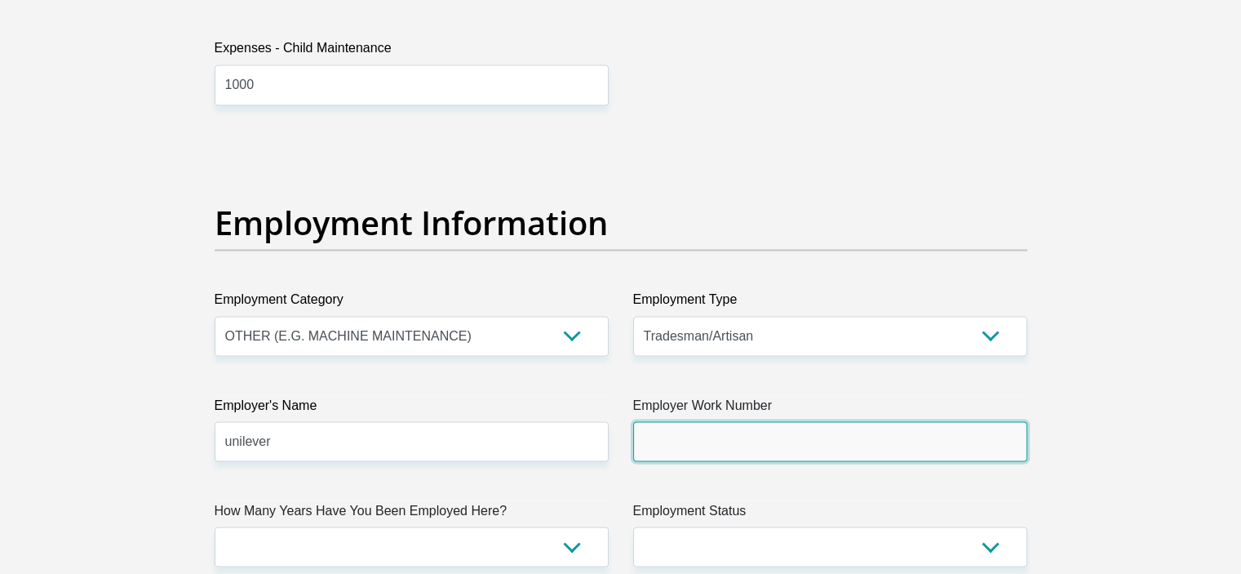
click at [754, 421] on input "Employer Work Number" at bounding box center [830, 441] width 394 height 40
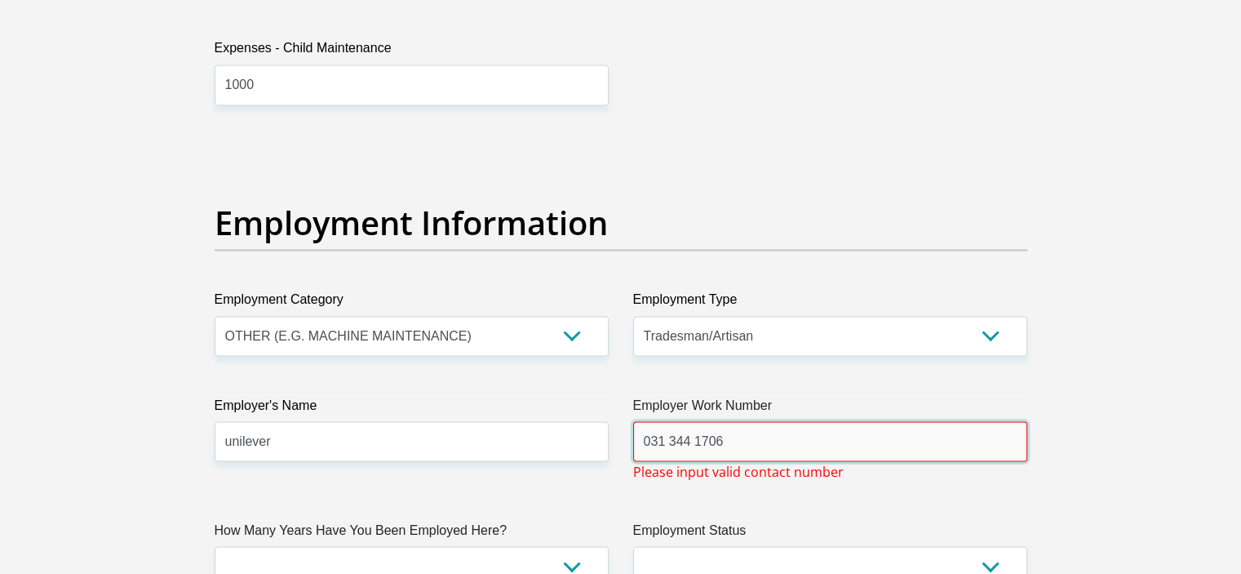
click at [760, 437] on input "031 344 1706" at bounding box center [830, 441] width 394 height 40
click at [731, 434] on input "031 344 1706" at bounding box center [830, 441] width 394 height 40
type input "0"
click at [669, 443] on input "Employer Work Number" at bounding box center [830, 441] width 394 height 40
type input "0680899269"
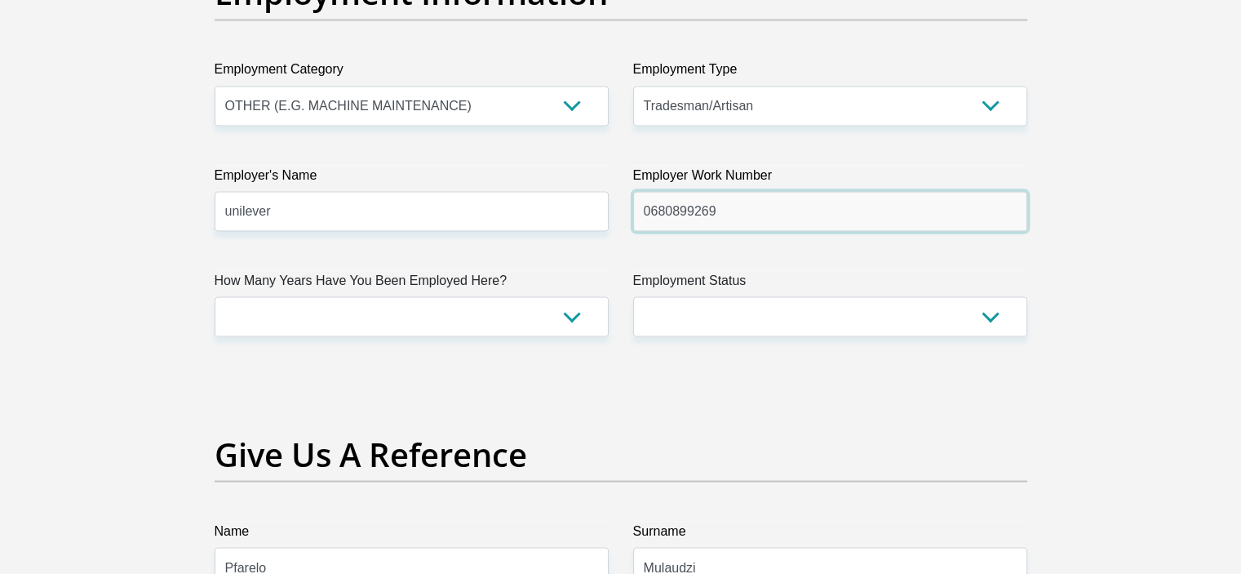
scroll to position [3019, 0]
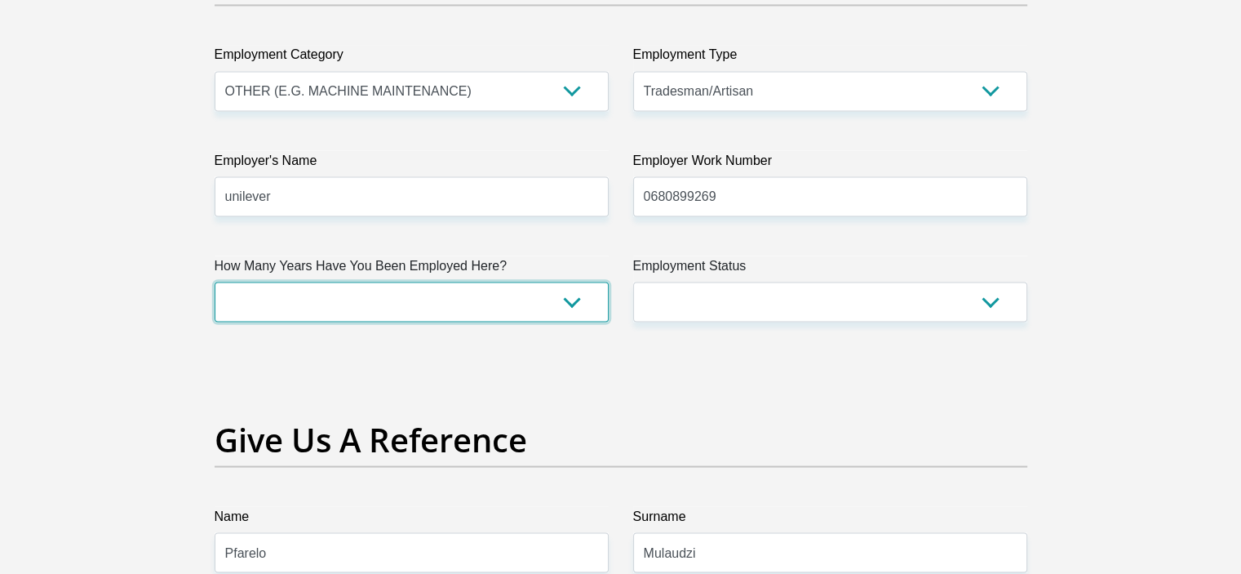
click at [230, 306] on select "less than 1 year 1-3 years 3-5 years 5+ years" at bounding box center [412, 302] width 394 height 40
select select "60"
click at [215, 282] on select "less than 1 year 1-3 years 3-5 years 5+ years" at bounding box center [412, 302] width 394 height 40
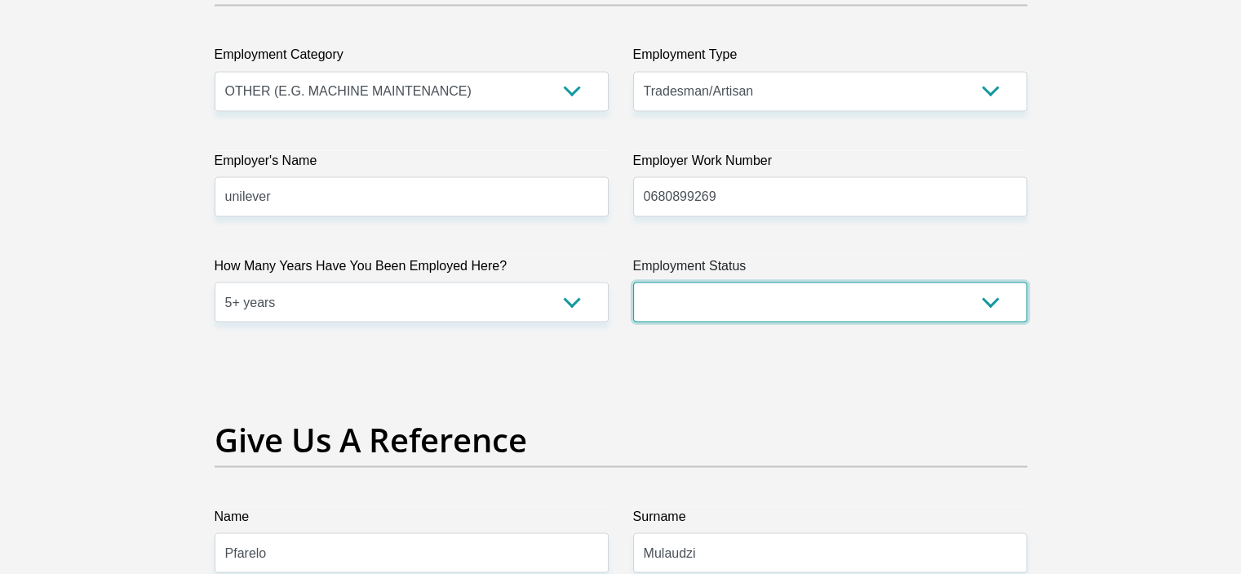
click at [786, 299] on select "Permanent/Full-time Part-time/Casual Contract Worker Self-Employed Housewife Re…" at bounding box center [830, 302] width 394 height 40
select select "1"
click at [633, 282] on select "Permanent/Full-time Part-time/Casual Contract Worker Self-Employed Housewife Re…" at bounding box center [830, 302] width 394 height 40
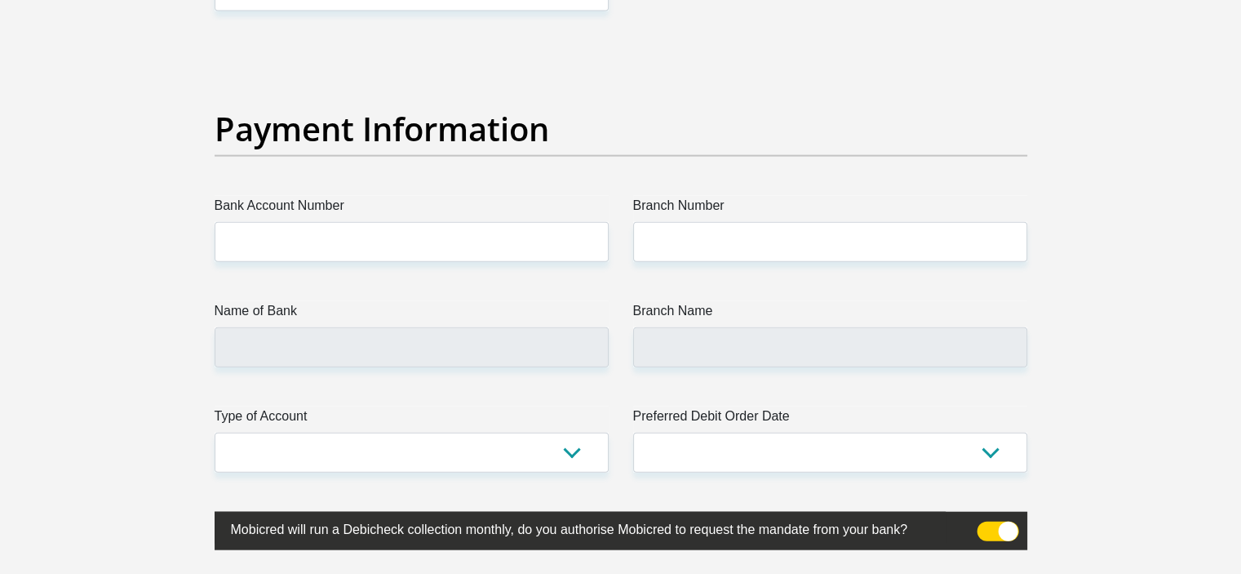
scroll to position [3754, 0]
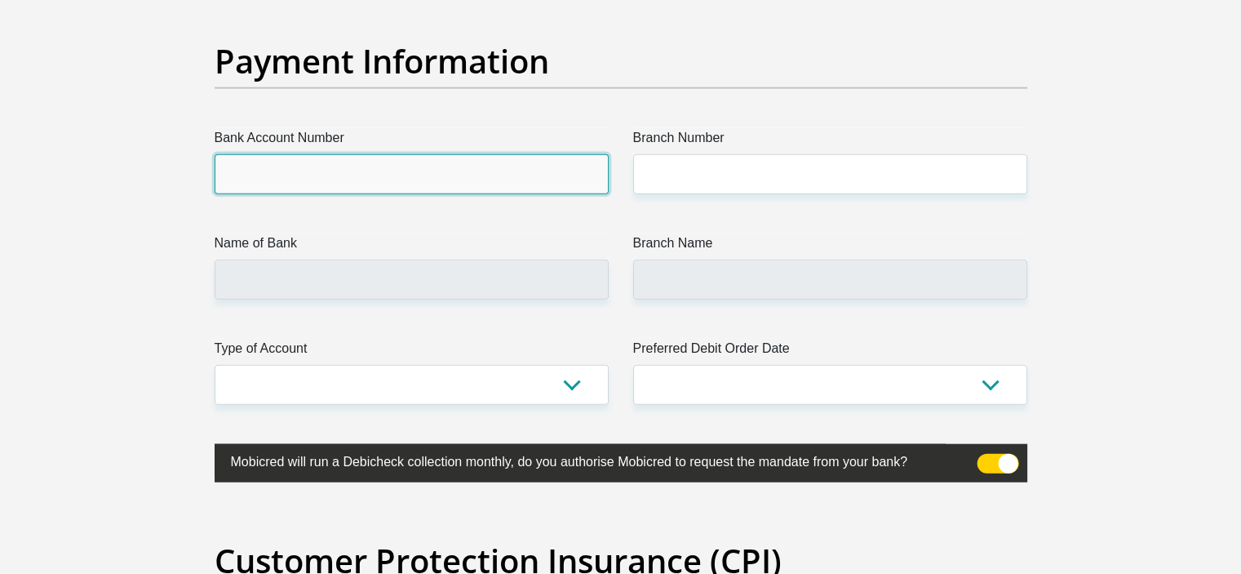
click at [242, 183] on input "Bank Account Number" at bounding box center [412, 174] width 394 height 40
type input "62252539815"
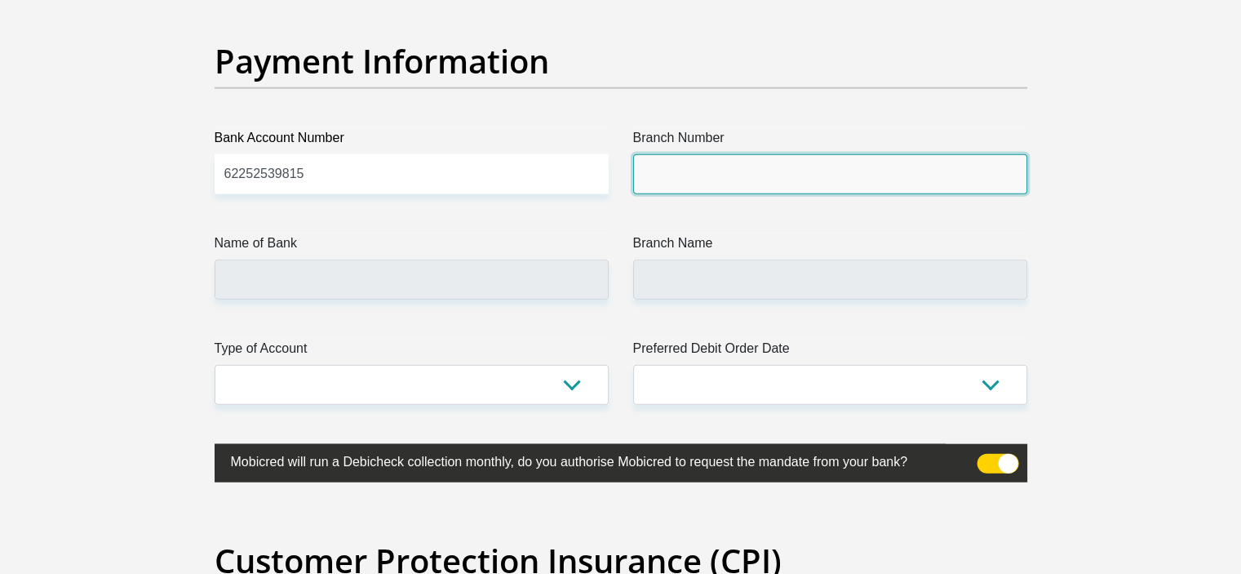
click at [730, 166] on input "Branch Number" at bounding box center [830, 174] width 394 height 40
type input "250655"
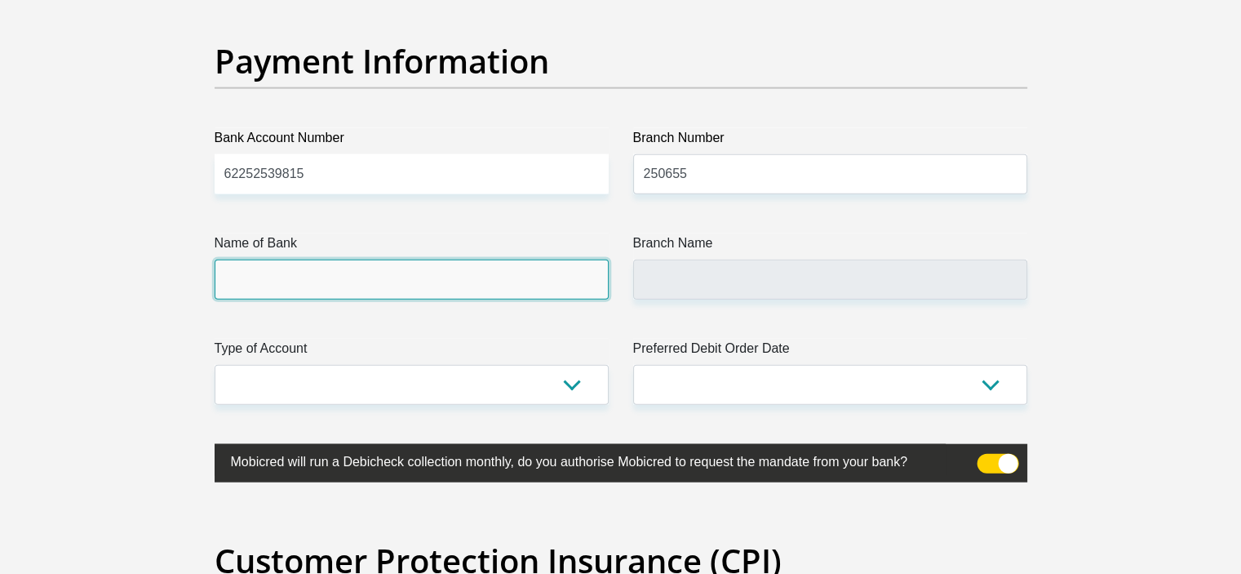
click at [500, 273] on input "Name of Bank" at bounding box center [412, 279] width 394 height 40
type input "FIRSTRAND BANK"
type input "BRANCH 560"
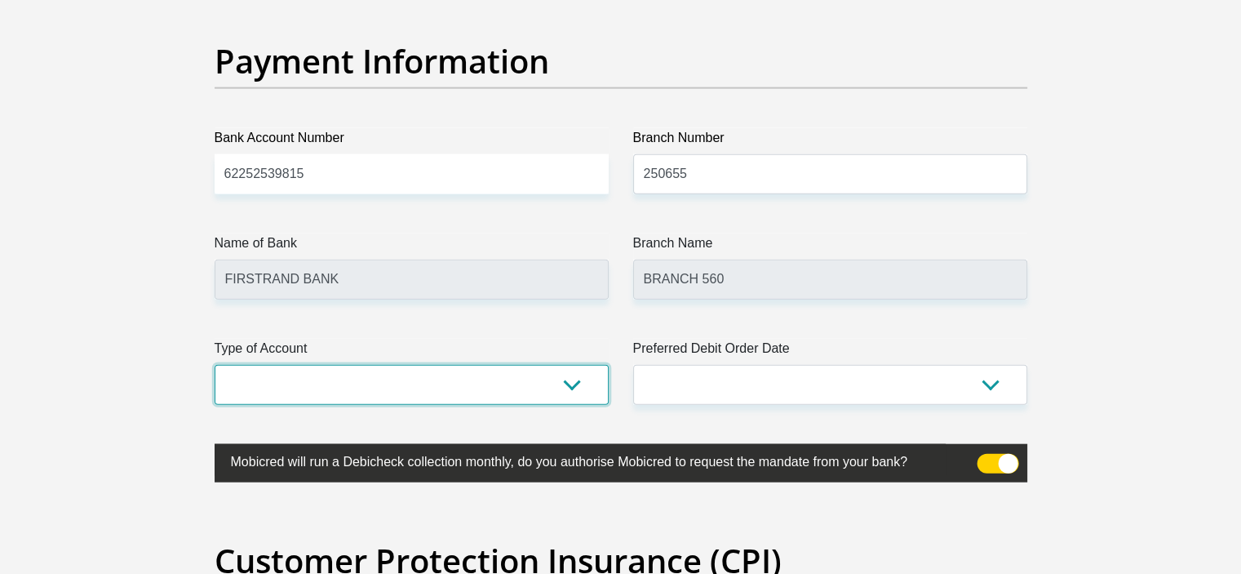
click at [447, 401] on select "Cheque Savings" at bounding box center [412, 385] width 394 height 40
select select "CUR"
click at [215, 365] on select "Cheque Savings" at bounding box center [412, 385] width 394 height 40
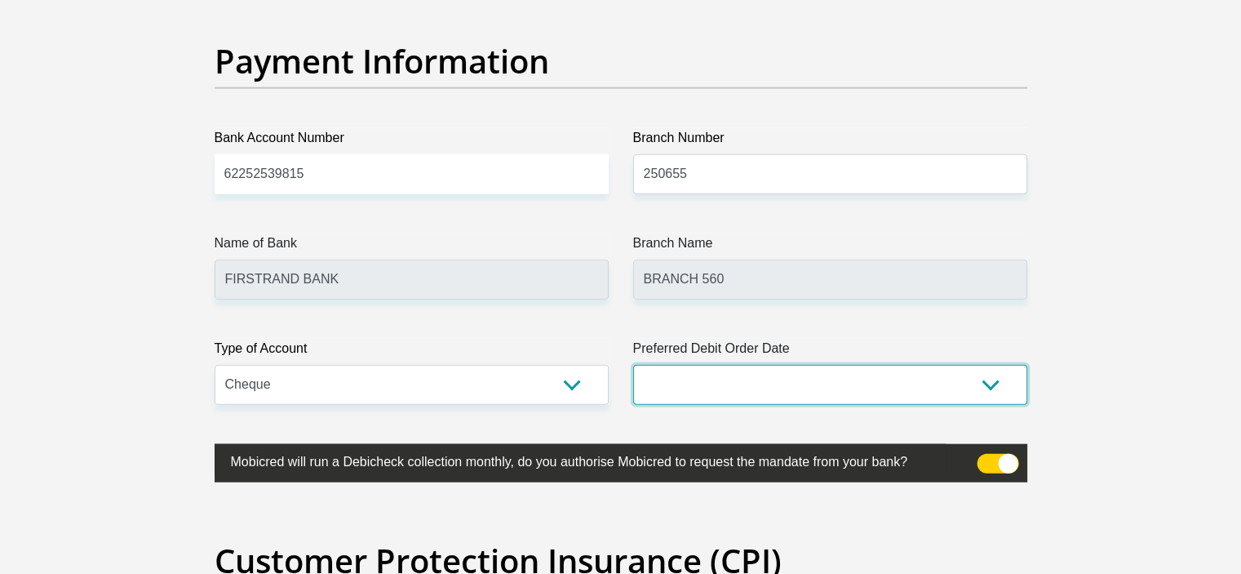
click at [801, 375] on select "1st 2nd 3rd 4th 5th 7th 18th 19th 20th 21st 22nd 23rd 24th 25th 26th 27th 28th …" at bounding box center [830, 385] width 394 height 40
select select "22"
click at [633, 365] on select "1st 2nd 3rd 4th 5th 7th 18th 19th 20th 21st 22nd 23rd 24th 25th 26th 27th 28th …" at bounding box center [830, 385] width 394 height 40
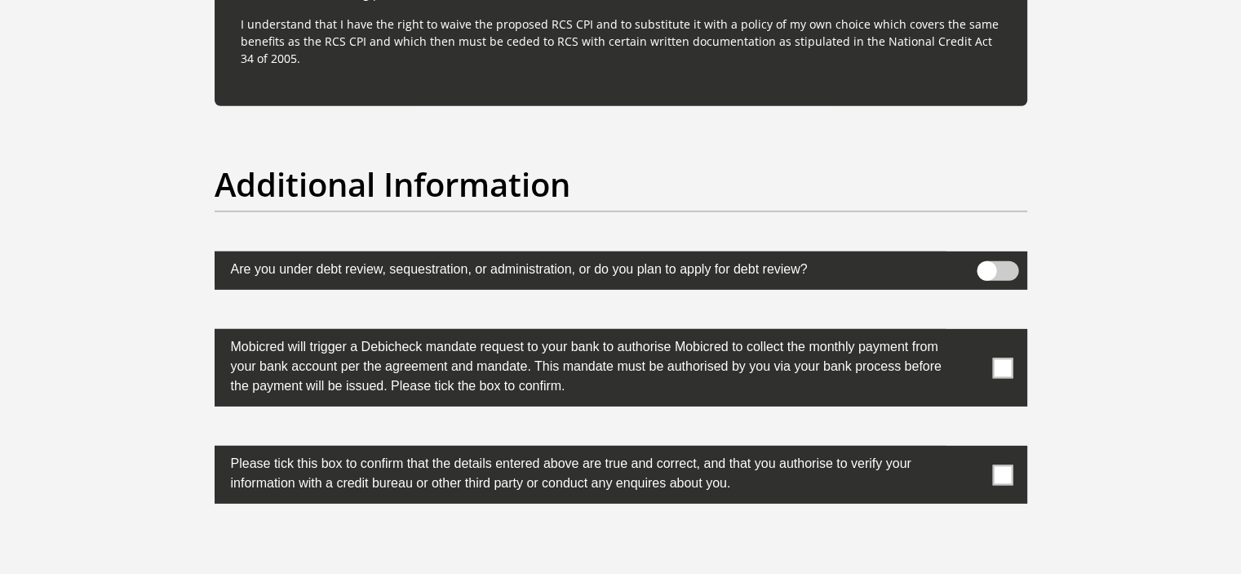
scroll to position [4978, 0]
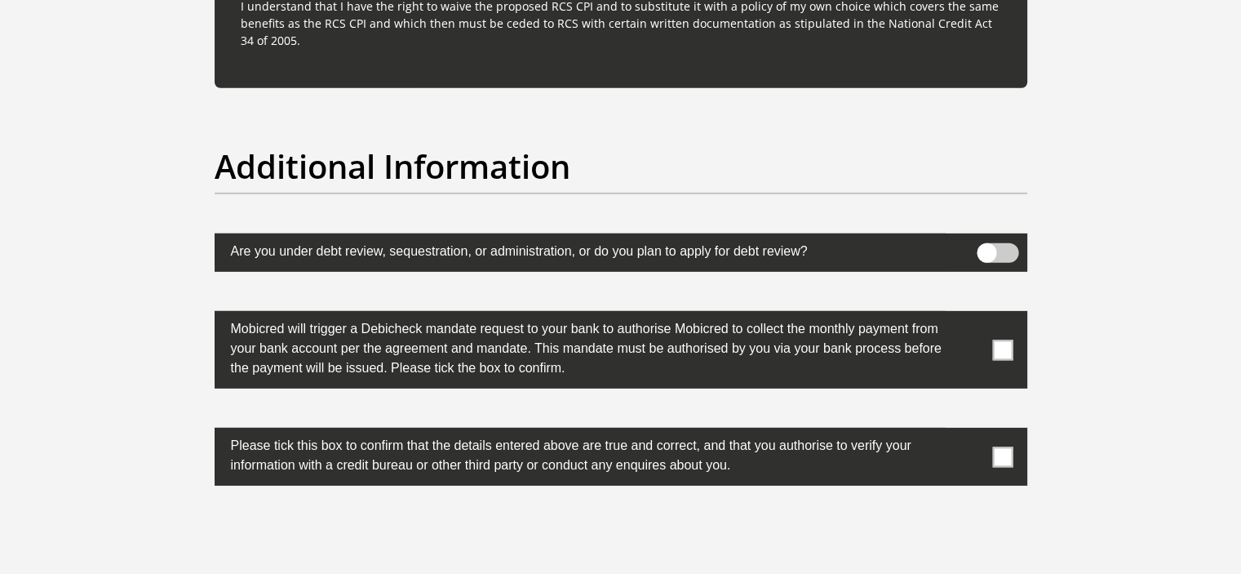
click at [1009, 249] on span at bounding box center [998, 253] width 42 height 20
click at [987, 247] on input "checkbox" at bounding box center [987, 247] width 0 height 0
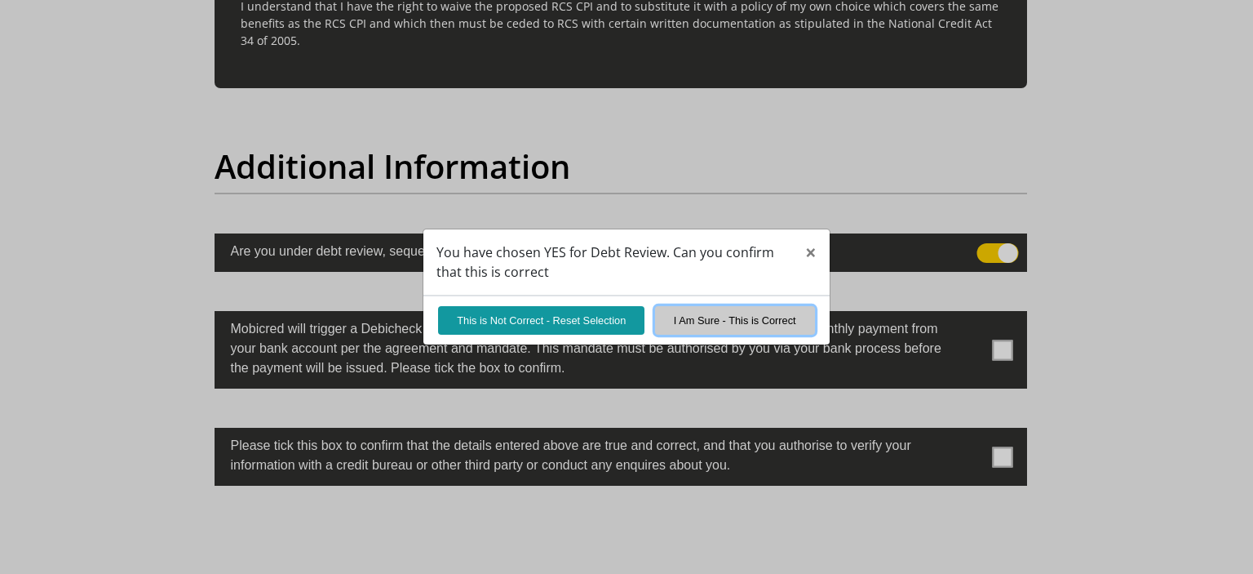
click at [686, 323] on button "I Am Sure - This is Correct" at bounding box center [735, 320] width 160 height 29
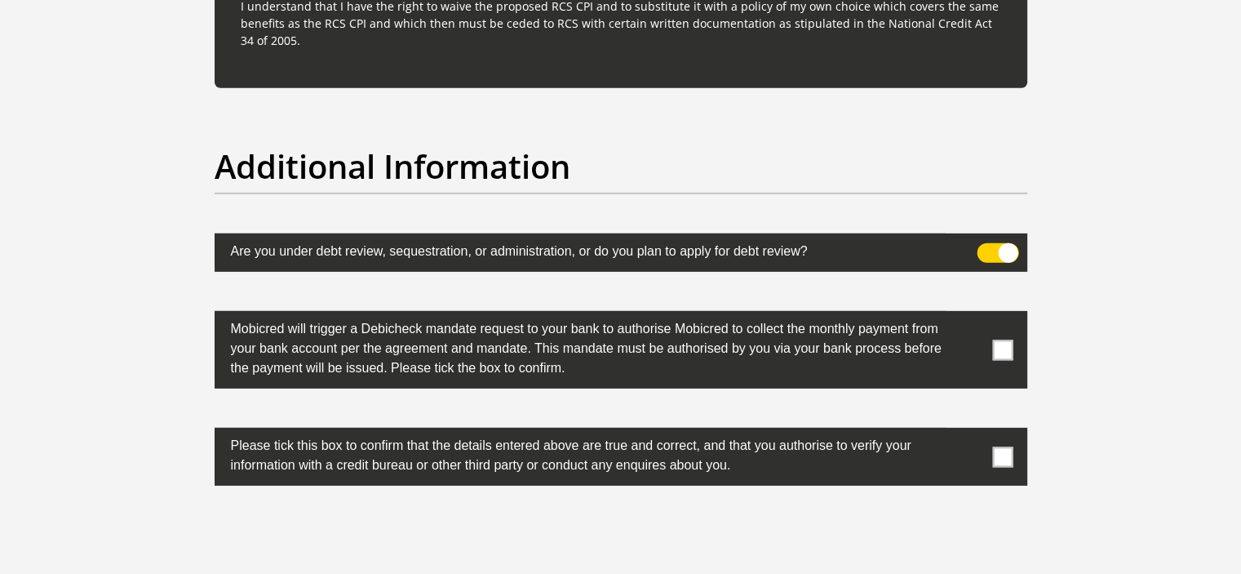
click at [996, 348] on span at bounding box center [1002, 349] width 20 height 20
click at [970, 315] on input "checkbox" at bounding box center [970, 315] width 0 height 0
click at [1006, 455] on span at bounding box center [1002, 456] width 20 height 20
click at [970, 432] on input "checkbox" at bounding box center [970, 432] width 0 height 0
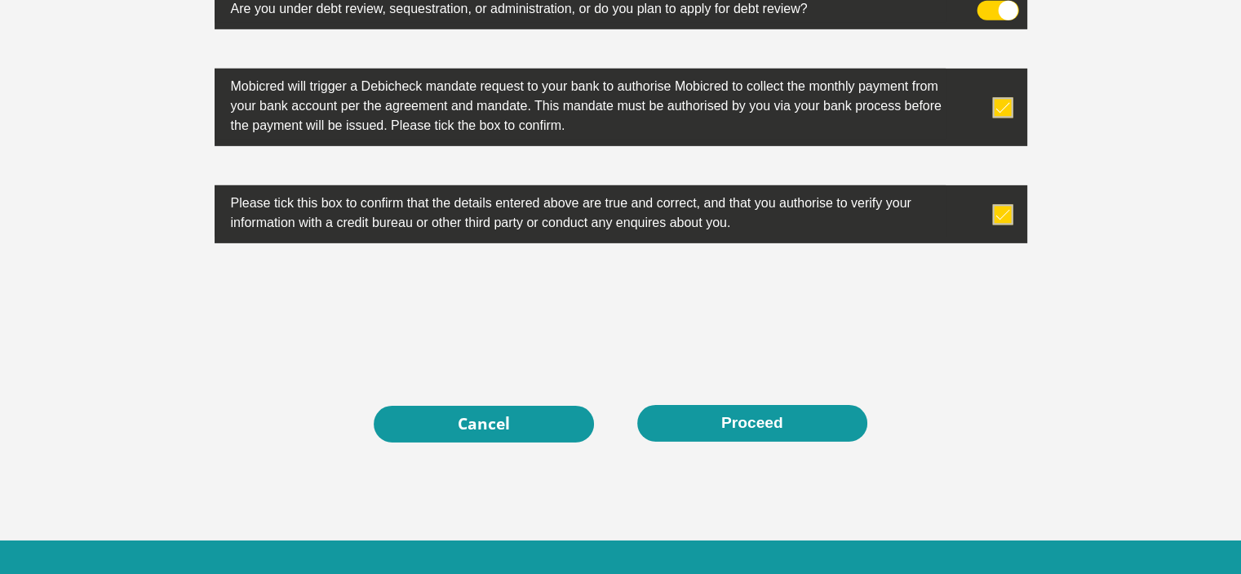
scroll to position [5222, 0]
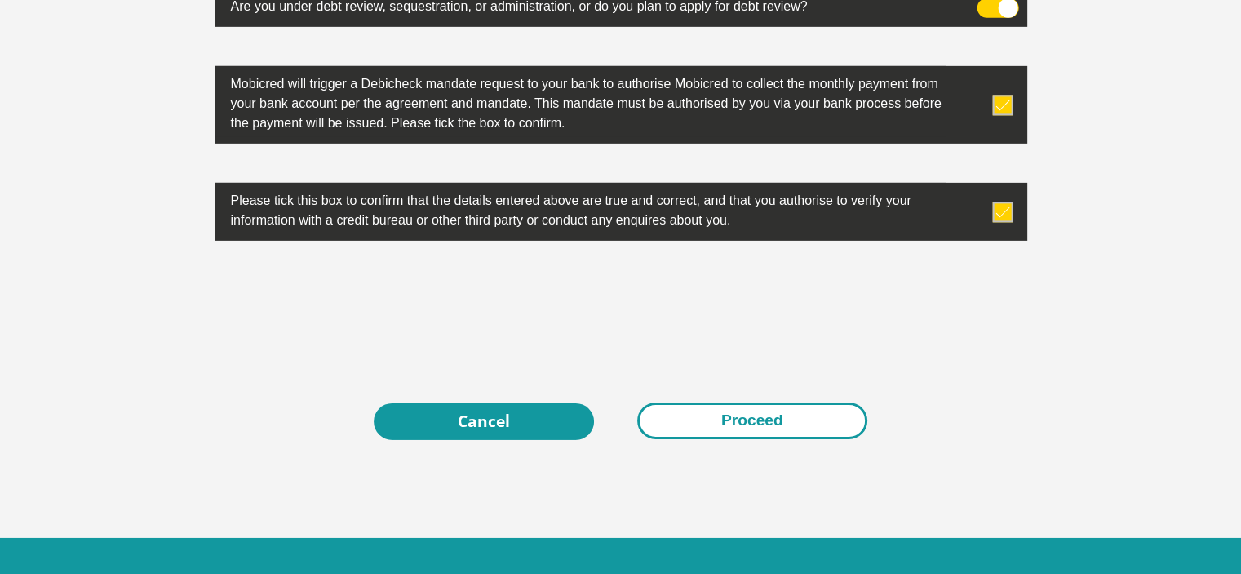
click at [741, 422] on button "Proceed" at bounding box center [752, 420] width 230 height 37
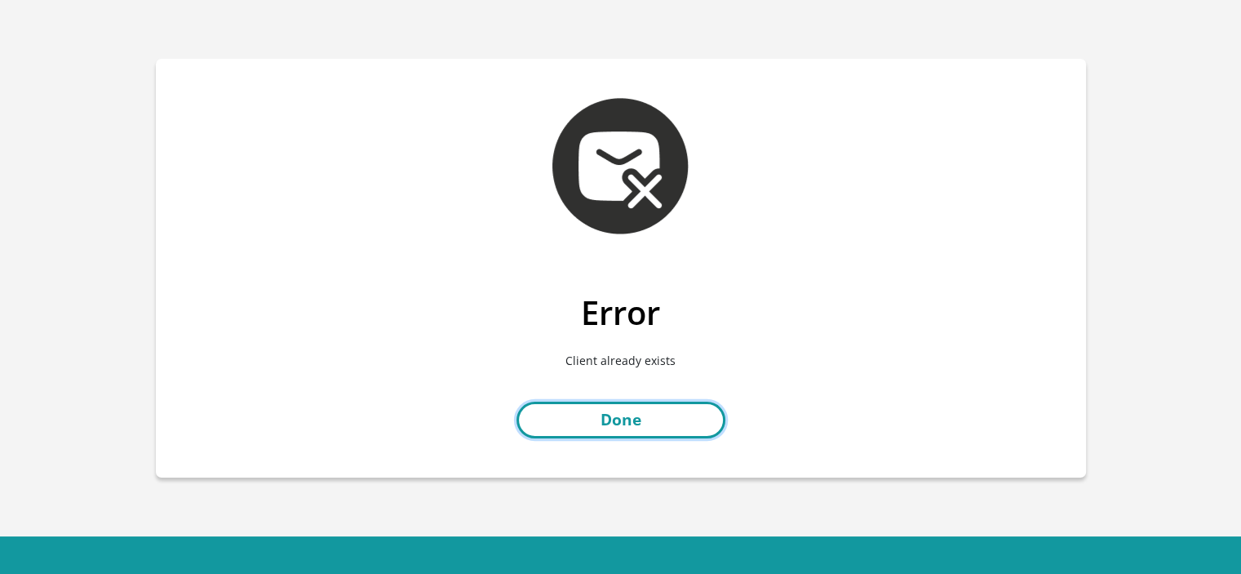
click at [623, 410] on link "Done" at bounding box center [621, 419] width 209 height 37
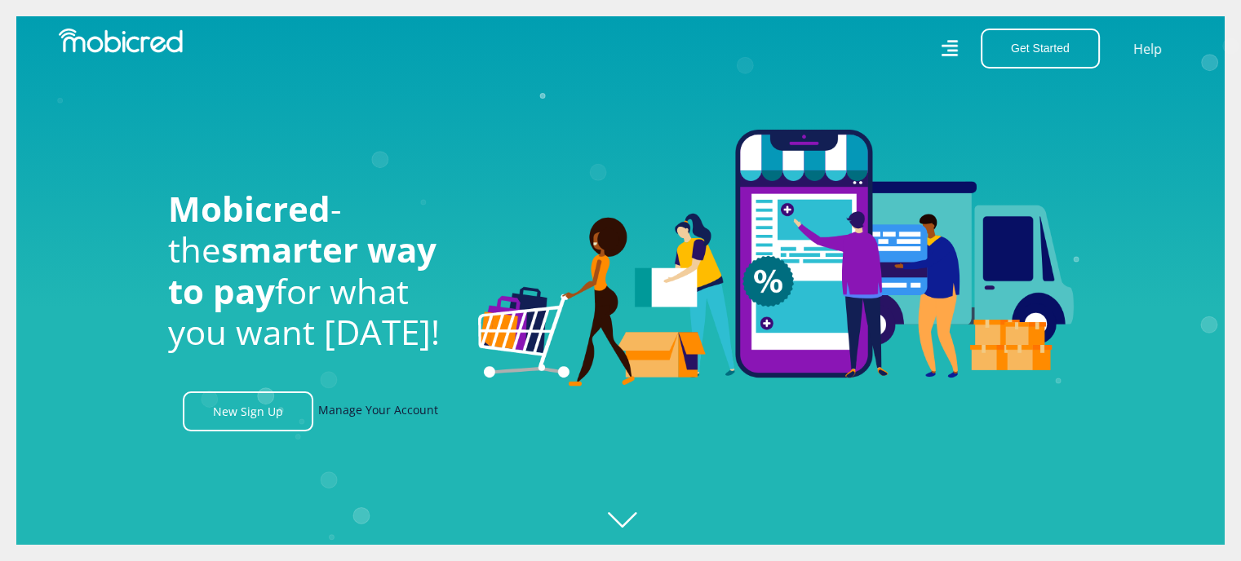
click at [356, 412] on link "Manage Your Account" at bounding box center [378, 412] width 120 height 40
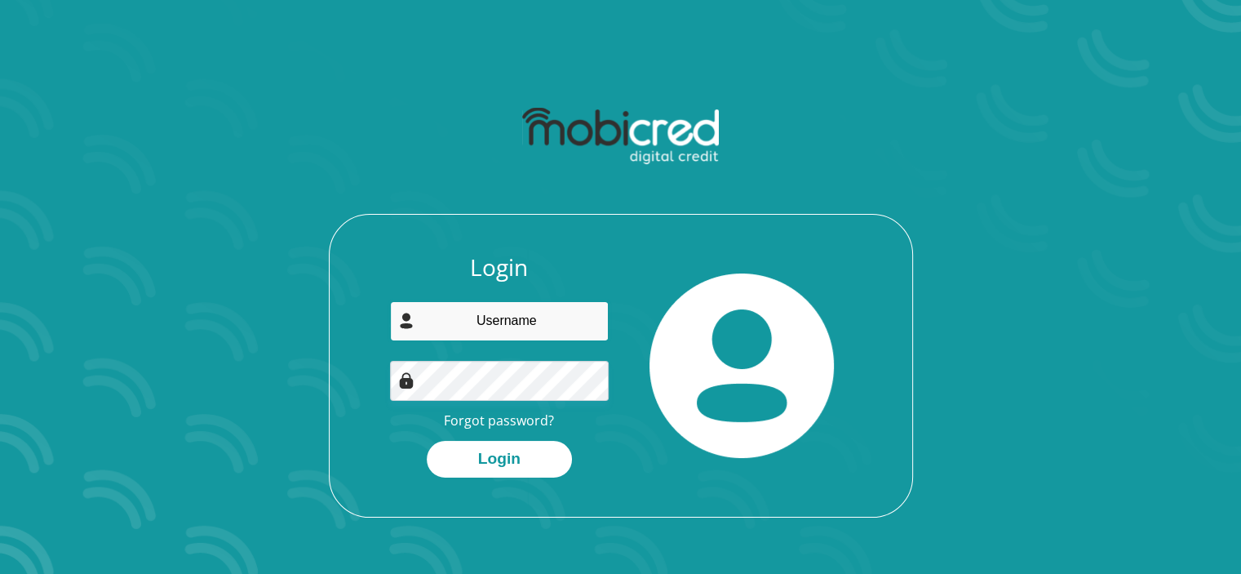
click at [475, 322] on input "email" at bounding box center [499, 321] width 219 height 40
type input "[EMAIL_ADDRESS][DOMAIN_NAME]"
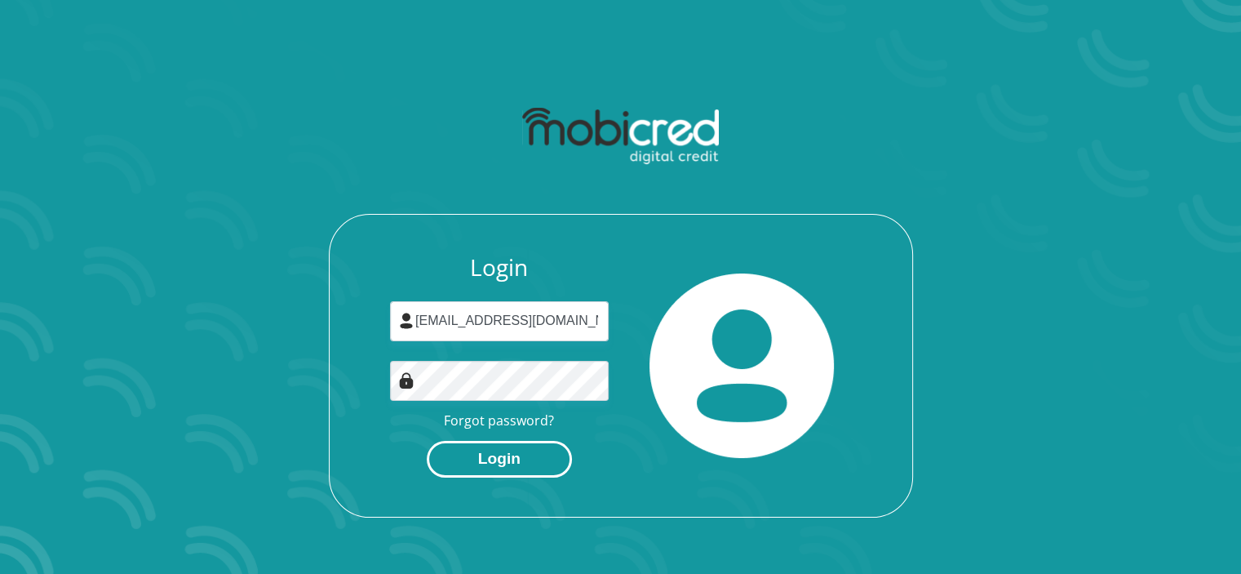
click at [520, 455] on button "Login" at bounding box center [499, 459] width 145 height 37
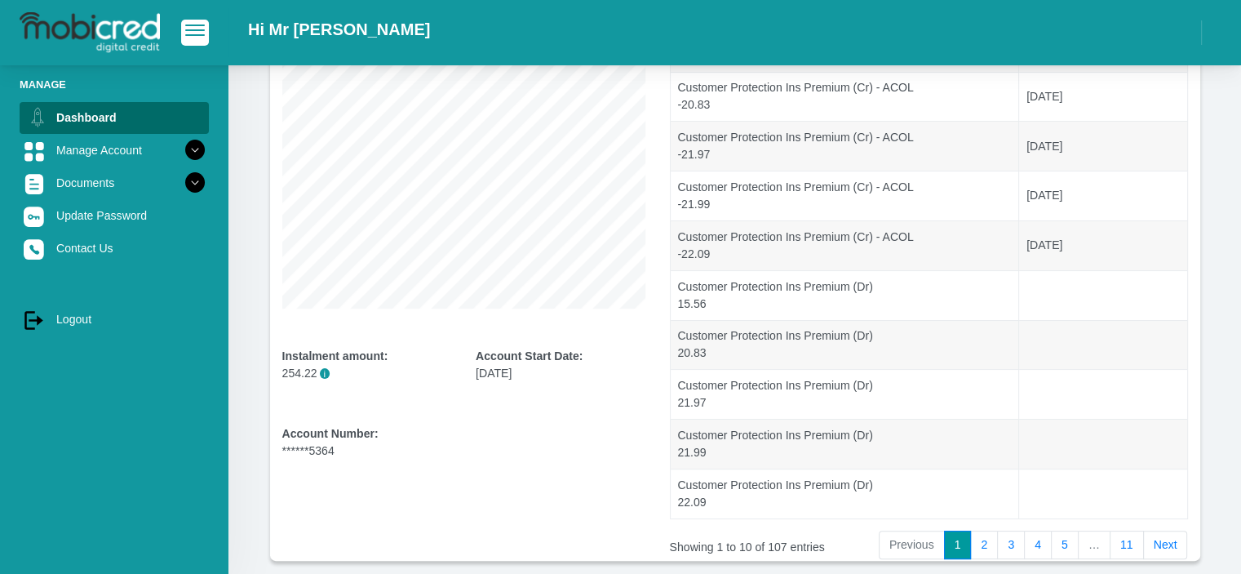
scroll to position [98, 0]
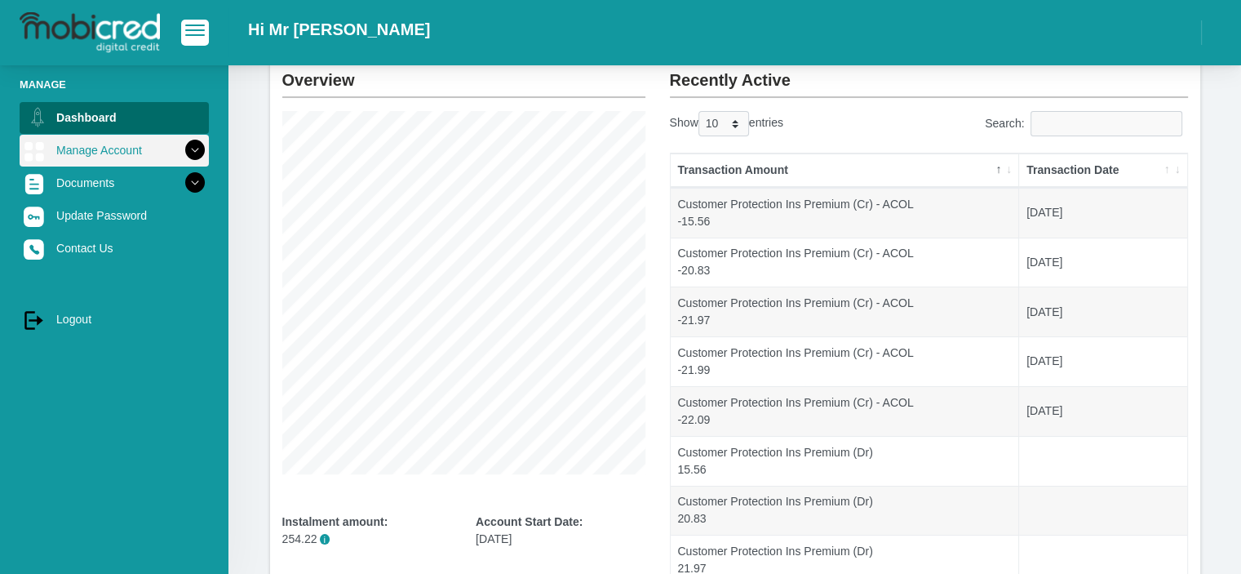
click at [75, 156] on link "Manage Account" at bounding box center [114, 150] width 189 height 31
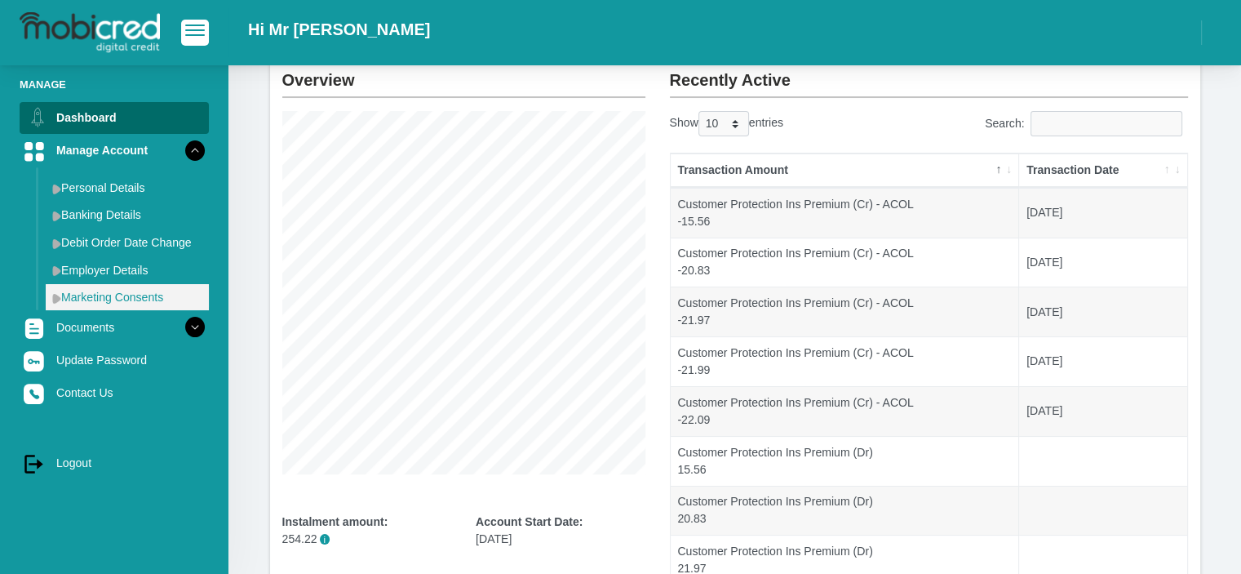
click at [108, 295] on link "Marketing Consents" at bounding box center [127, 297] width 163 height 26
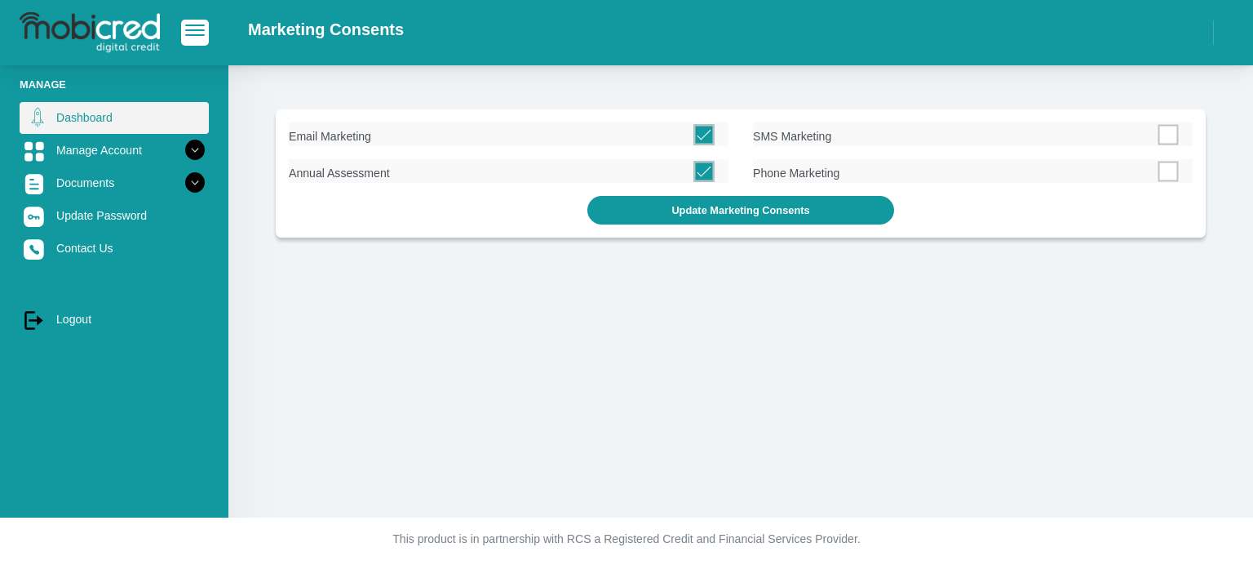
click at [83, 117] on link "Dashboard" at bounding box center [114, 117] width 189 height 31
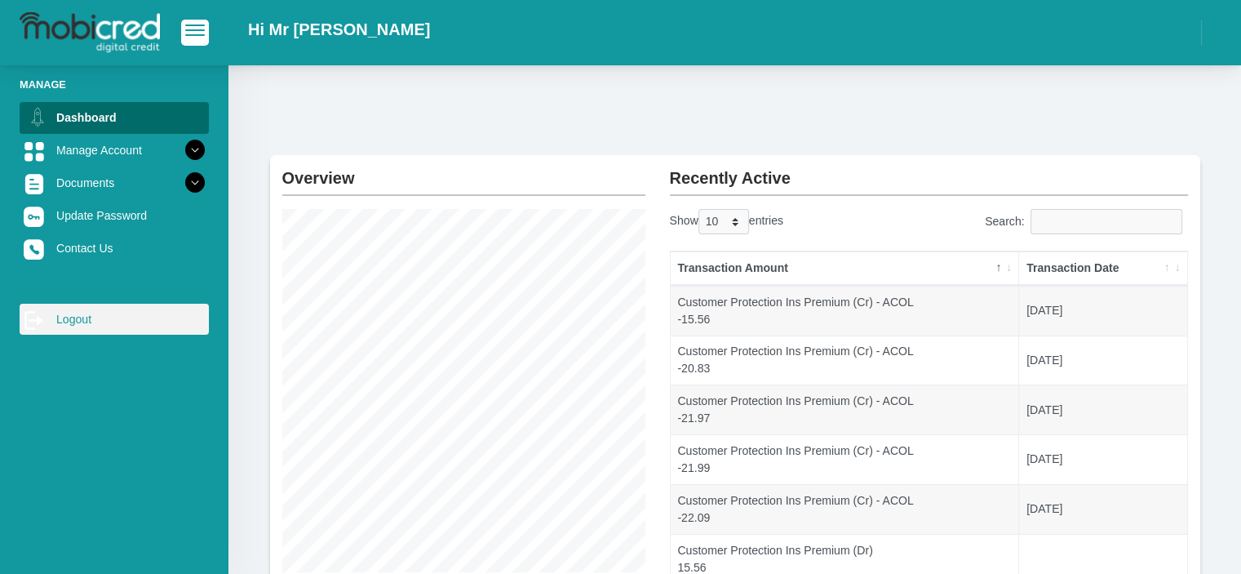
click at [62, 322] on link "log out Logout" at bounding box center [114, 319] width 189 height 31
